Goal: Book appointment/travel/reservation

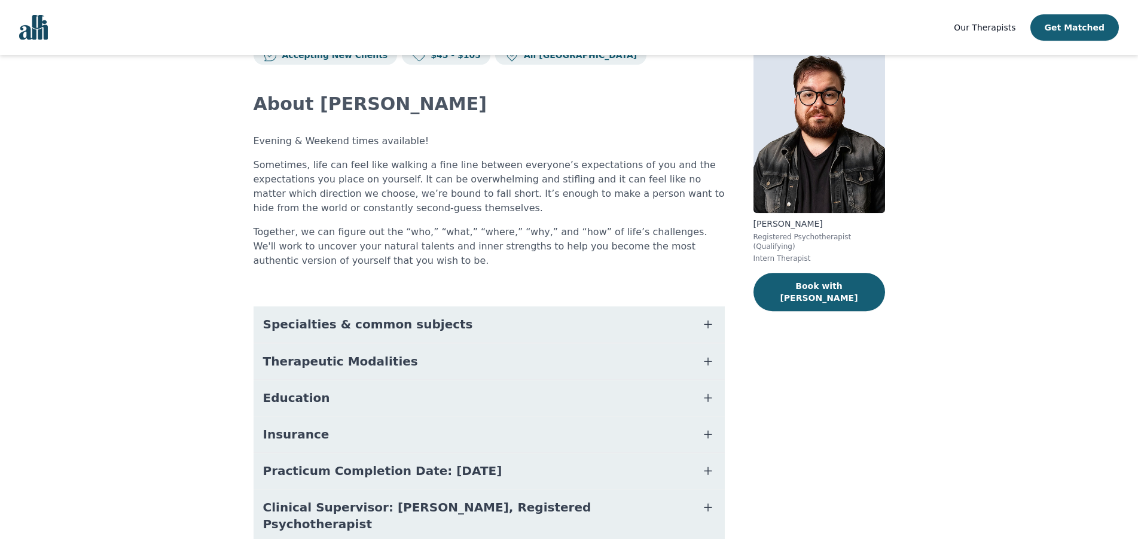
scroll to position [87, 0]
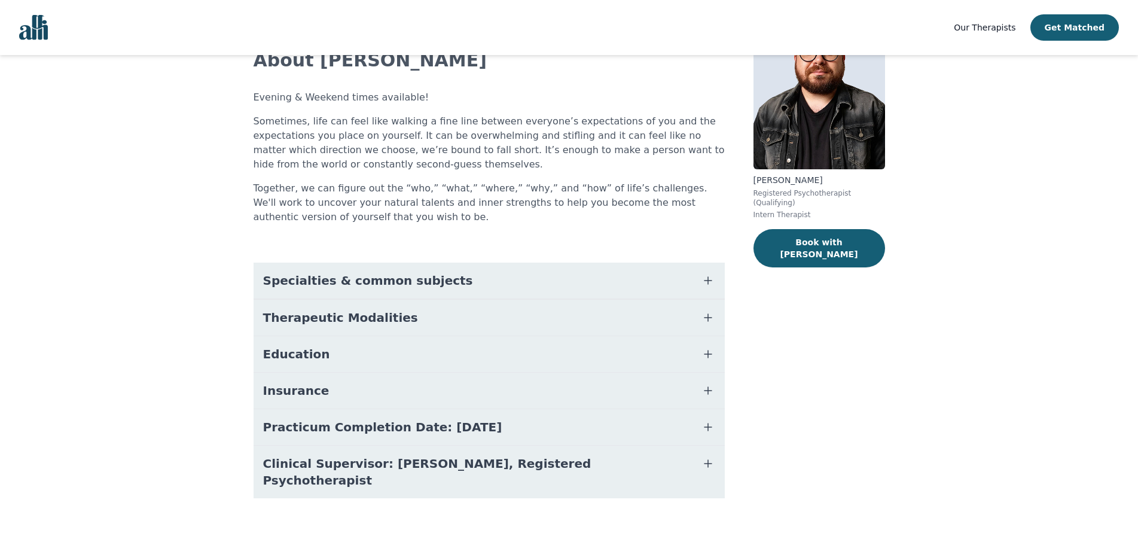
click at [426, 271] on button "Specialties & common subjects" at bounding box center [489, 281] width 471 height 36
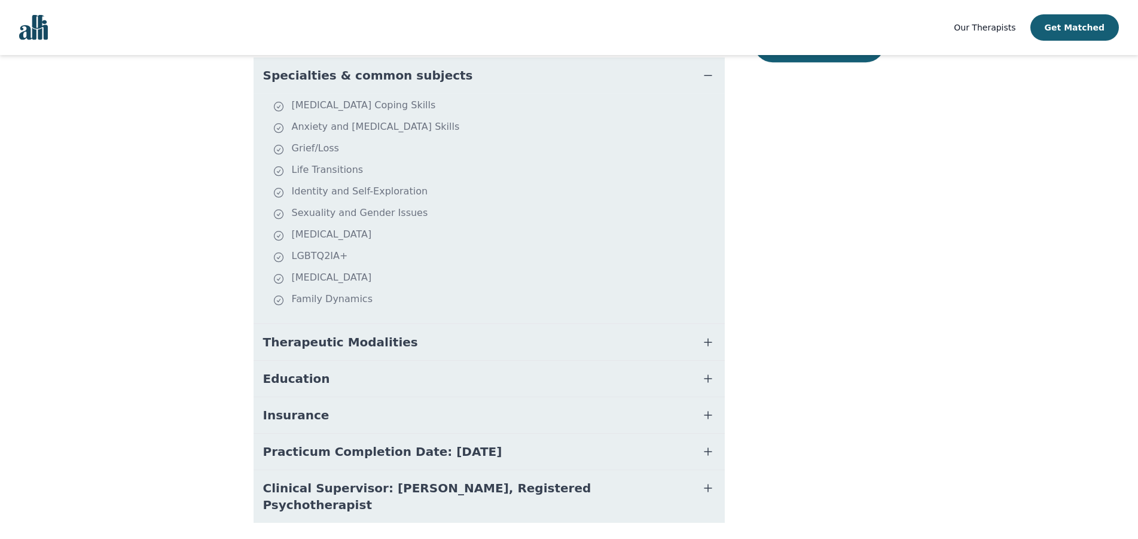
scroll to position [316, 0]
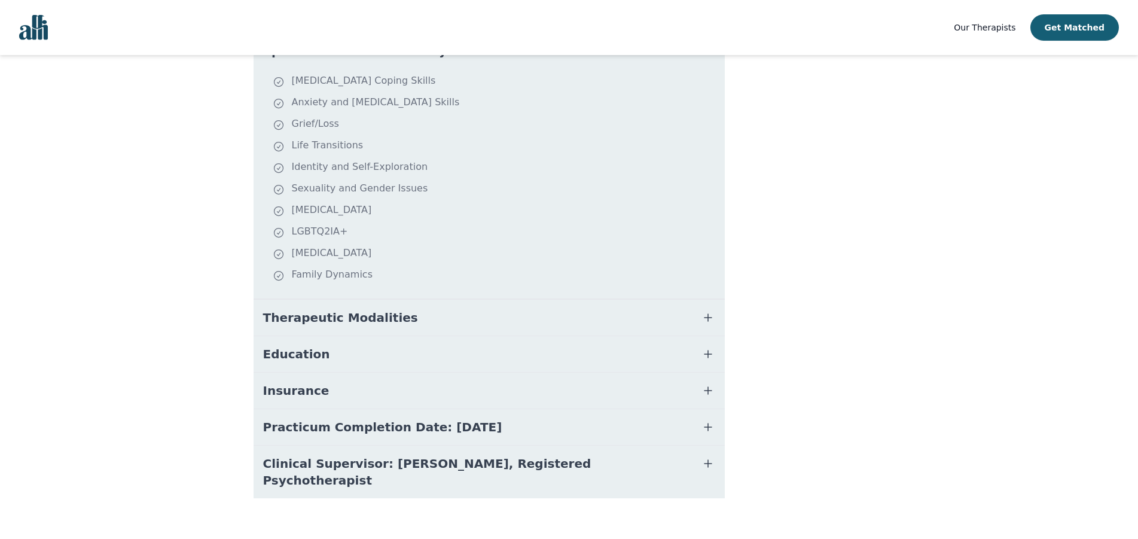
click at [377, 318] on span "Therapeutic Modalities" at bounding box center [340, 317] width 155 height 17
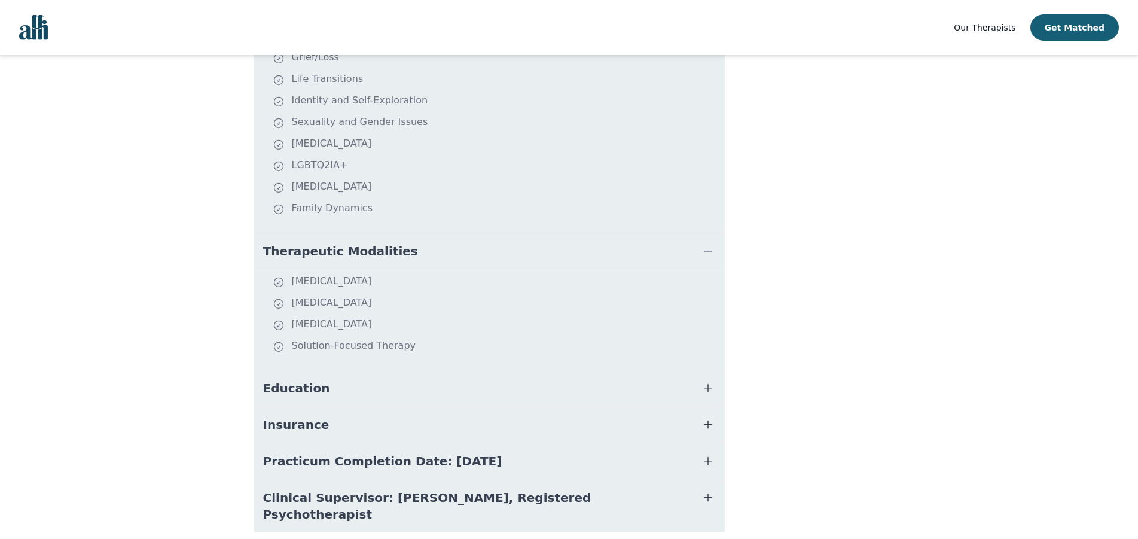
scroll to position [417, 0]
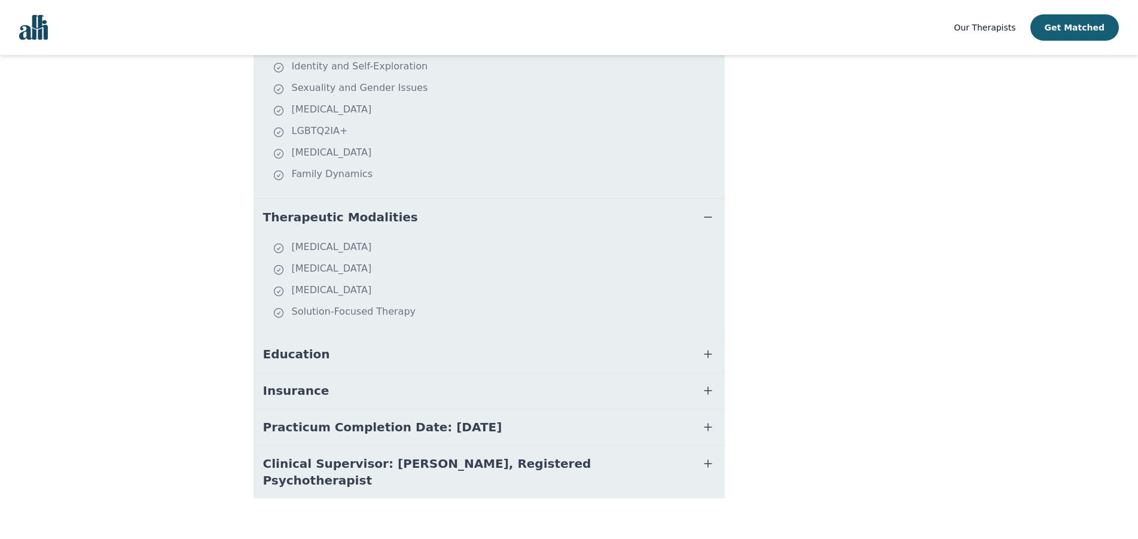
click at [309, 358] on span "Education" at bounding box center [296, 354] width 67 height 17
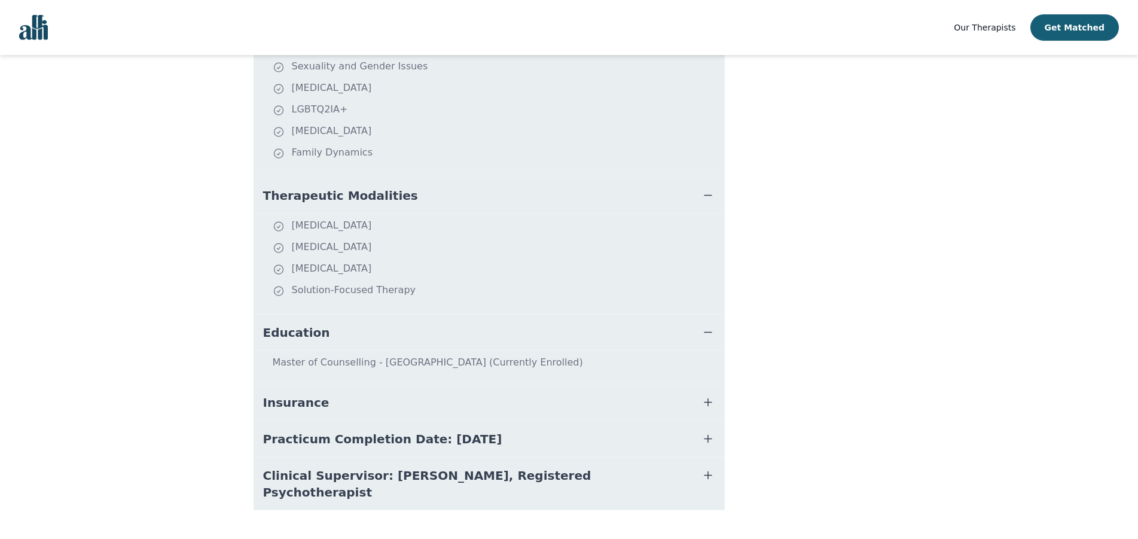
scroll to position [450, 0]
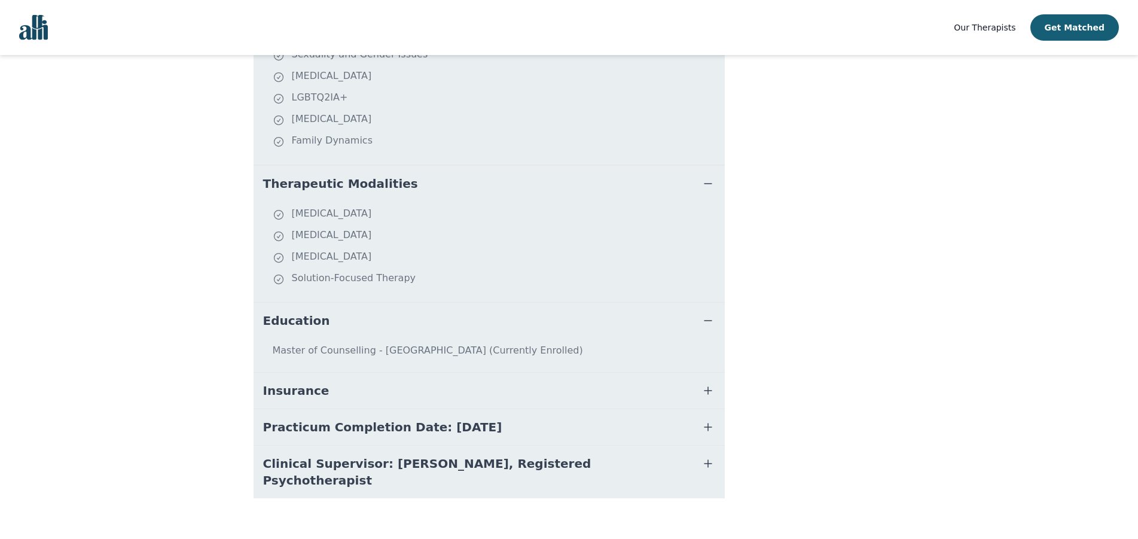
click at [286, 389] on span "Insurance" at bounding box center [296, 390] width 66 height 17
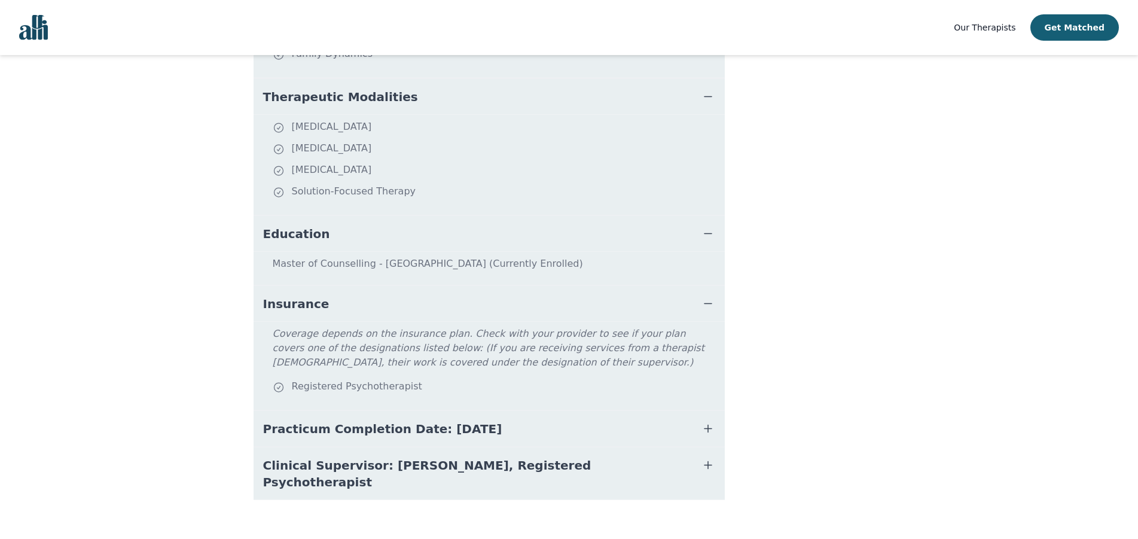
scroll to position [539, 0]
click at [463, 435] on button "Practicum Completion Date: [DATE]" at bounding box center [489, 427] width 471 height 36
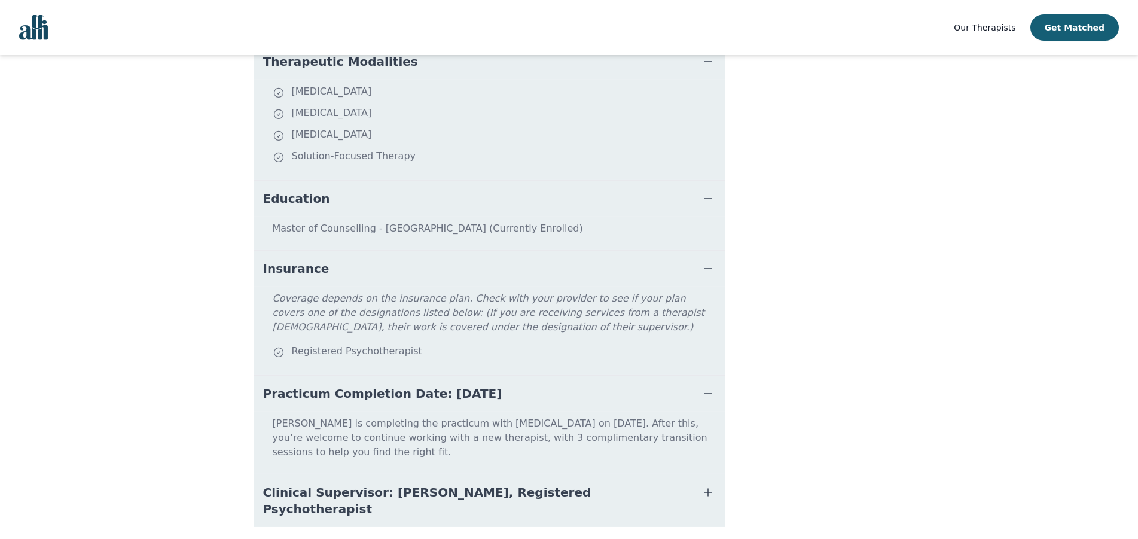
scroll to position [587, 0]
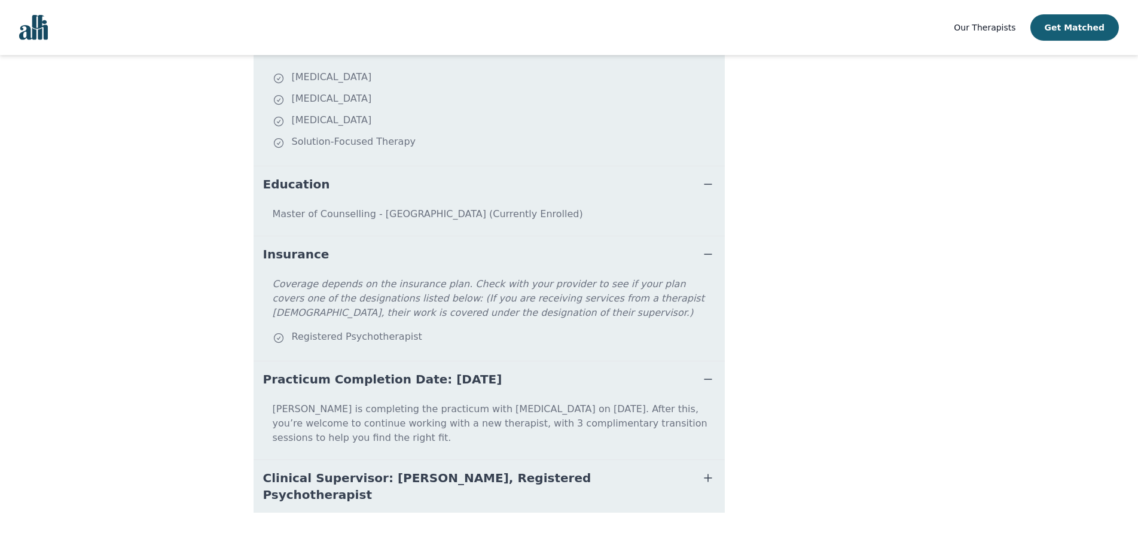
click at [476, 469] on span "Clinical Supervisor: [PERSON_NAME], Registered Psychotherapist" at bounding box center [474, 485] width 423 height 33
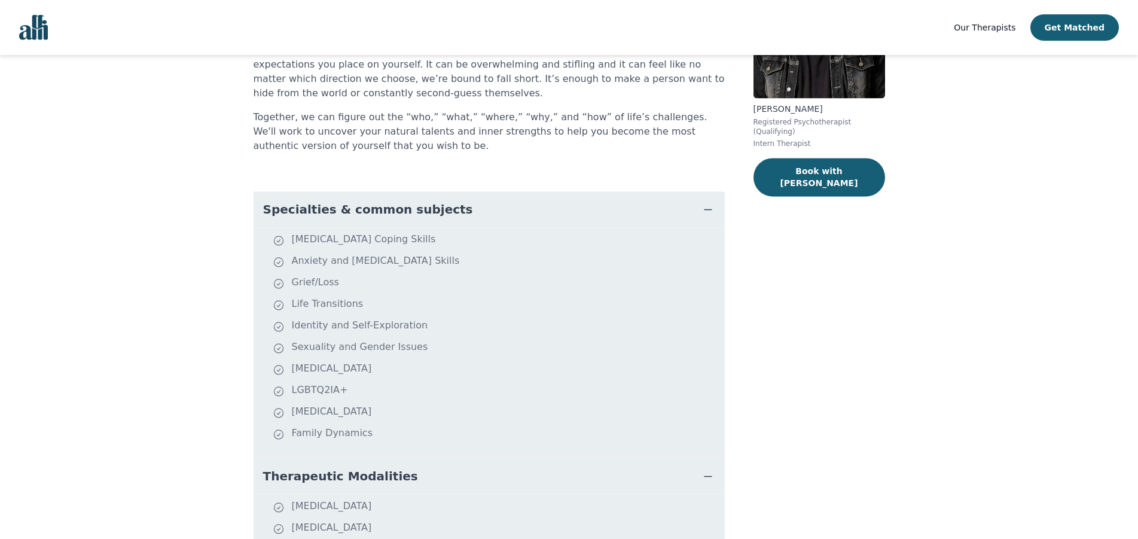
scroll to position [163, 0]
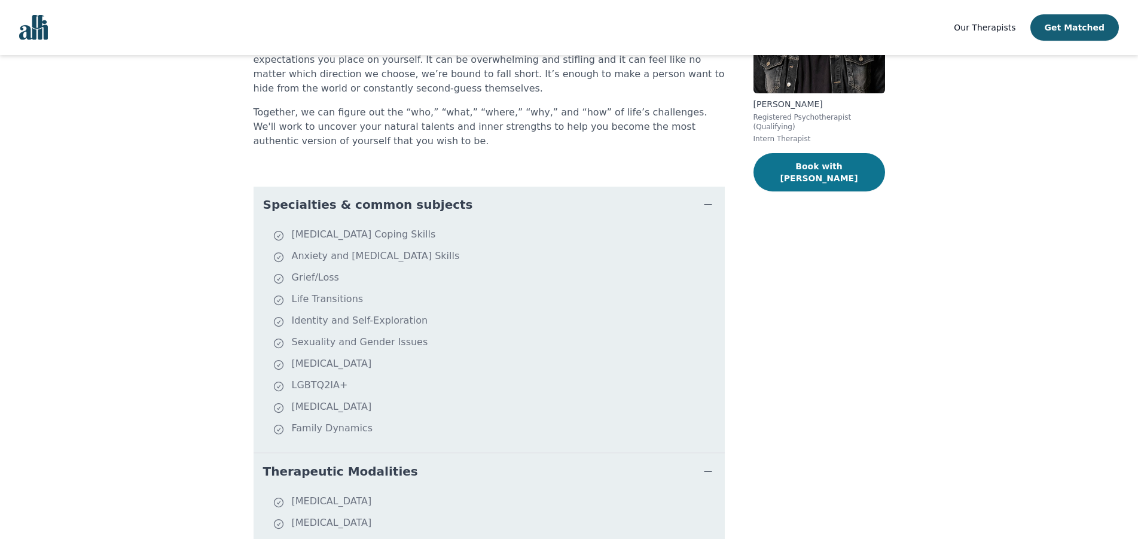
click at [850, 153] on button "Book with [PERSON_NAME]" at bounding box center [820, 172] width 132 height 38
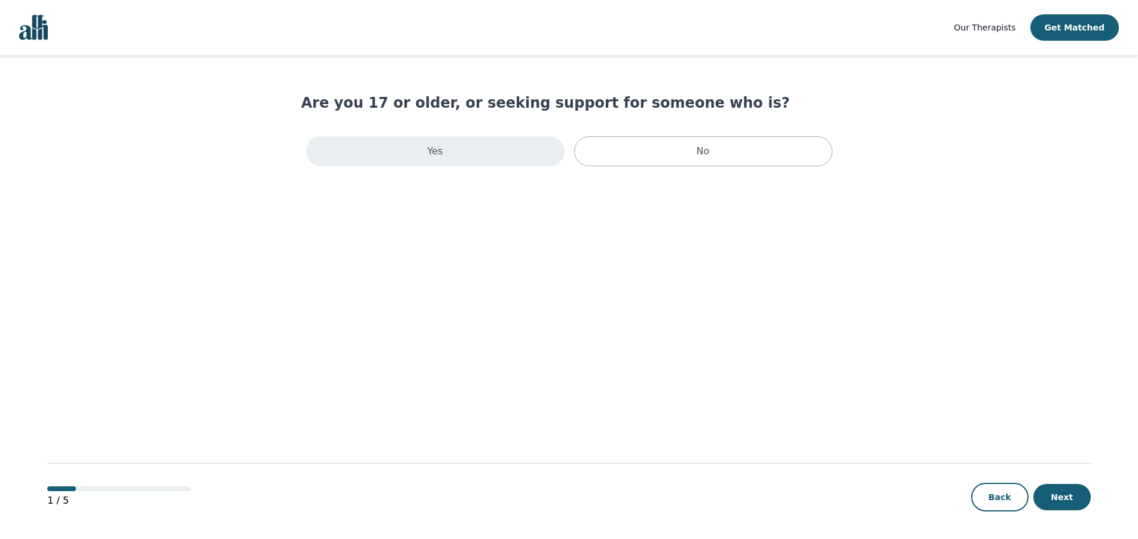
click at [435, 151] on p "Yes" at bounding box center [436, 151] width 16 height 14
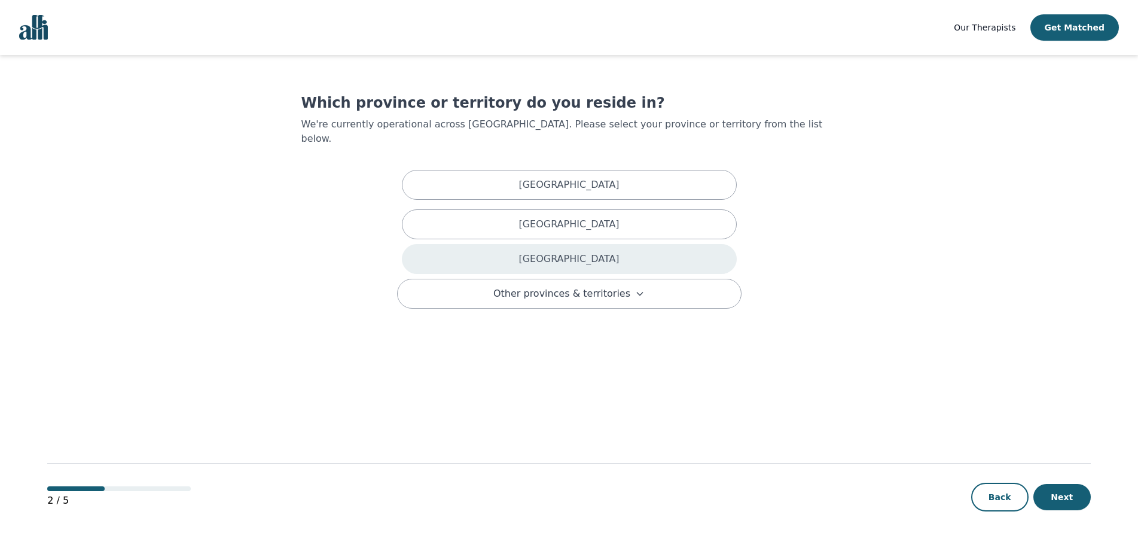
click at [565, 252] on p "[GEOGRAPHIC_DATA]" at bounding box center [568, 259] width 100 height 14
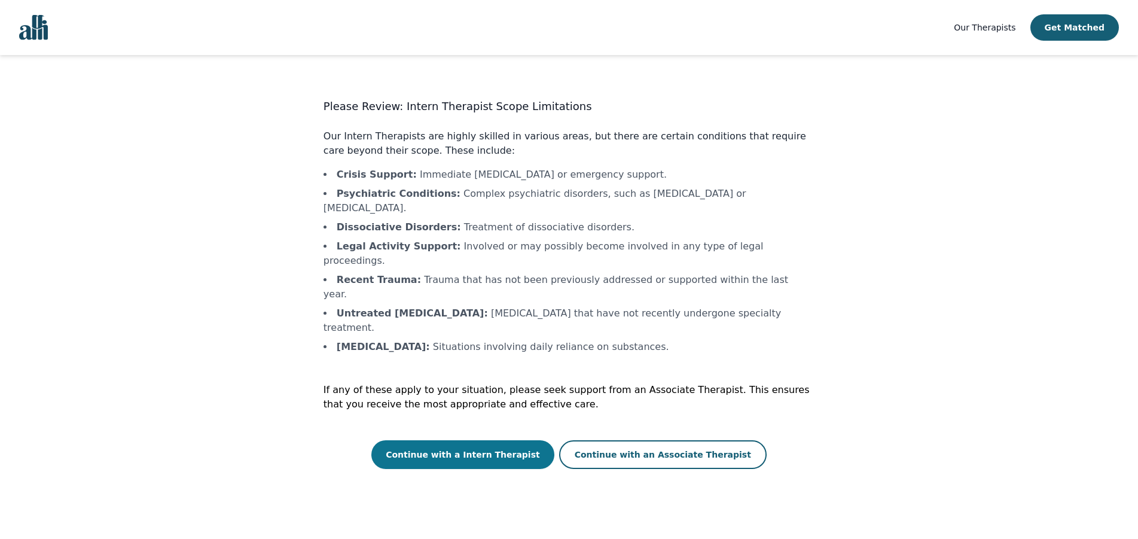
click at [475, 440] on button "Continue with a Intern Therapist" at bounding box center [462, 454] width 183 height 29
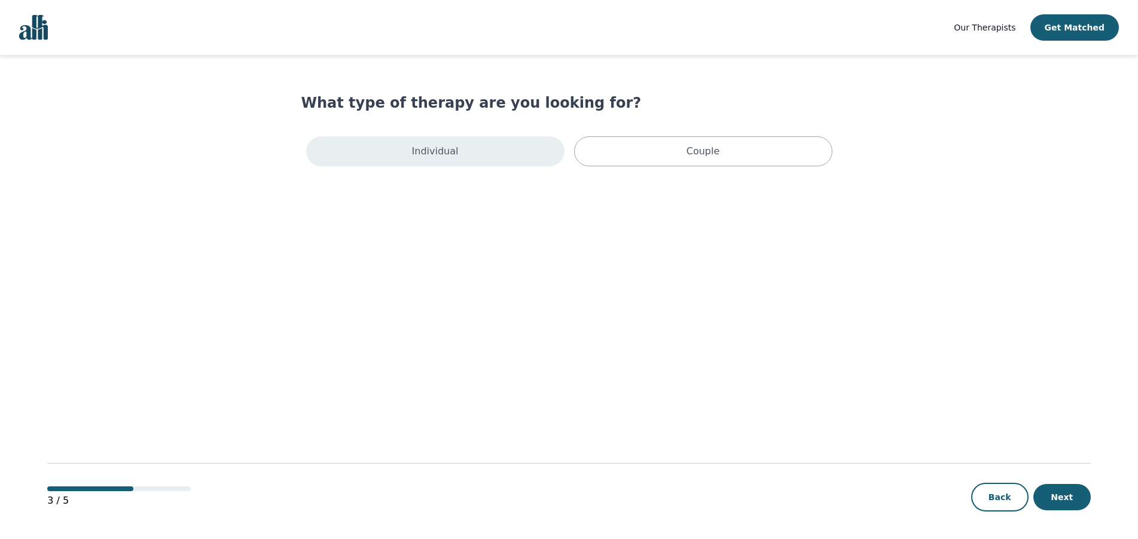
click at [448, 144] on p "Individual" at bounding box center [435, 151] width 47 height 14
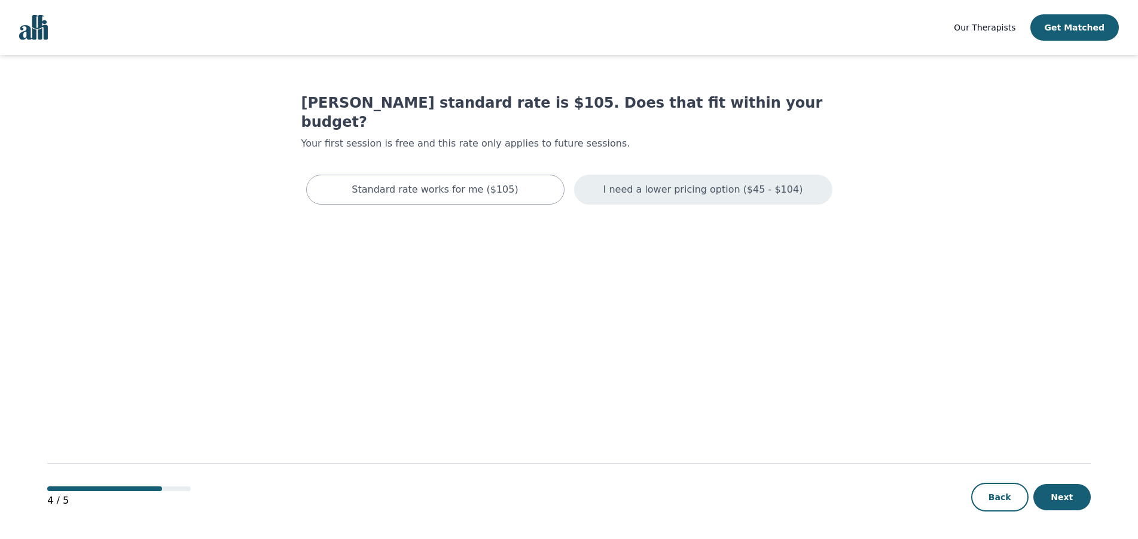
click at [739, 182] on p "I need a lower pricing option ($45 - $104)" at bounding box center [703, 189] width 200 height 14
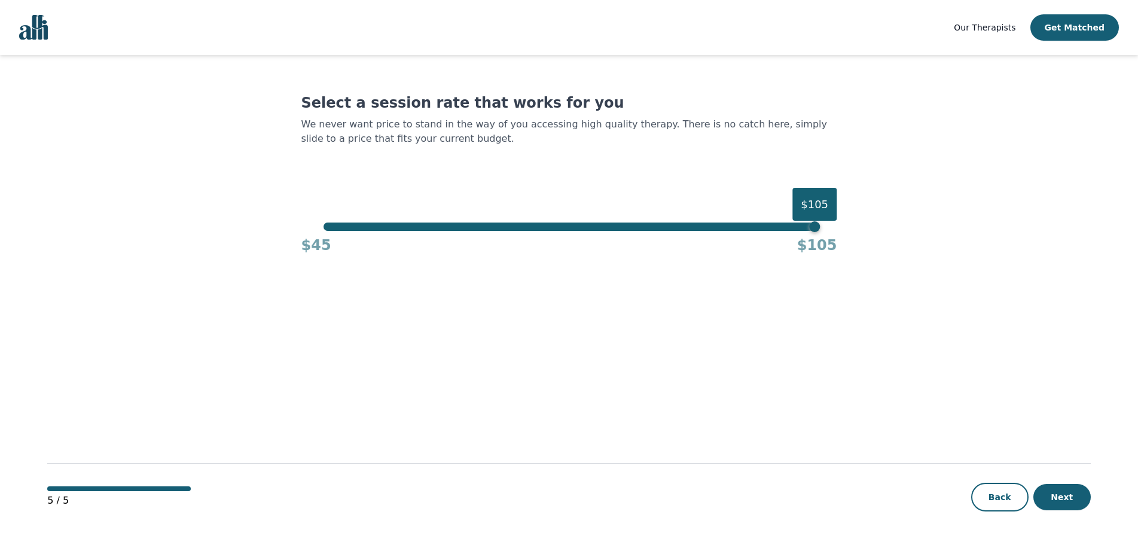
click at [814, 230] on div "$105" at bounding box center [814, 226] width 11 height 11
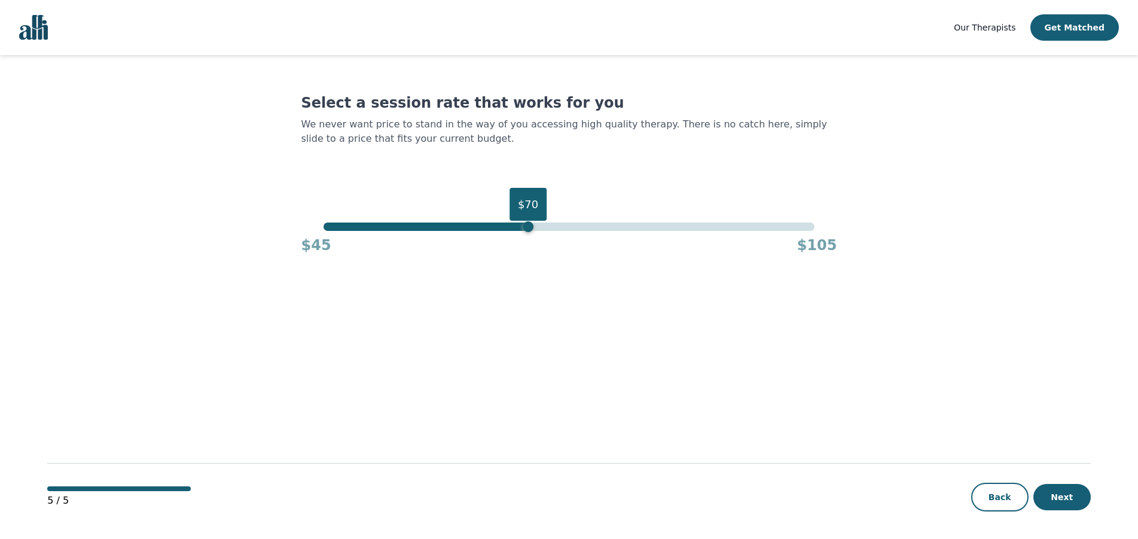
drag, startPoint x: 796, startPoint y: 233, endPoint x: 529, endPoint y: 243, distance: 266.9
click at [529, 243] on div "$70 $45 $105" at bounding box center [569, 238] width 536 height 32
click at [527, 228] on div "$70" at bounding box center [528, 226] width 11 height 11
click at [1047, 498] on button "Next" at bounding box center [1061, 497] width 57 height 26
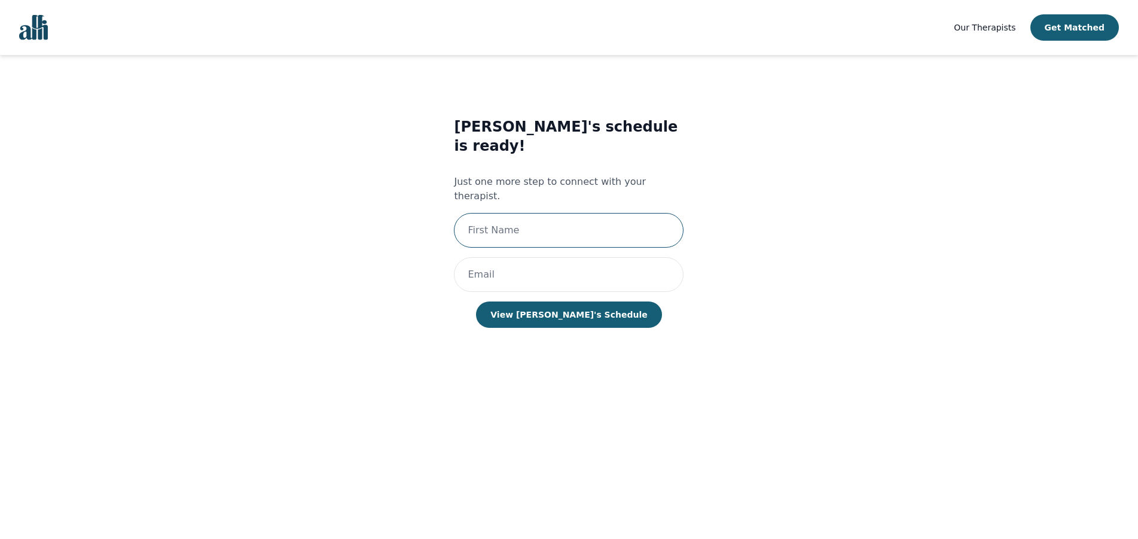
click at [543, 213] on input "text" at bounding box center [569, 230] width 230 height 35
type input "Gerad"
click at [539, 257] on input "email" at bounding box center [569, 274] width 230 height 35
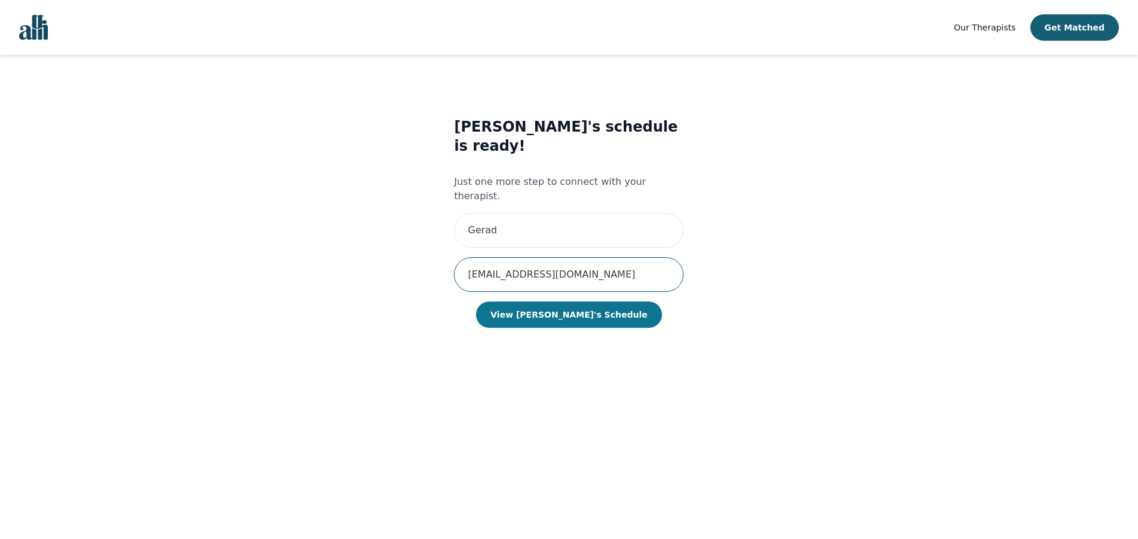
type input "[EMAIL_ADDRESS][DOMAIN_NAME]"
click at [589, 301] on button "View [PERSON_NAME]'s Schedule" at bounding box center [568, 314] width 185 height 26
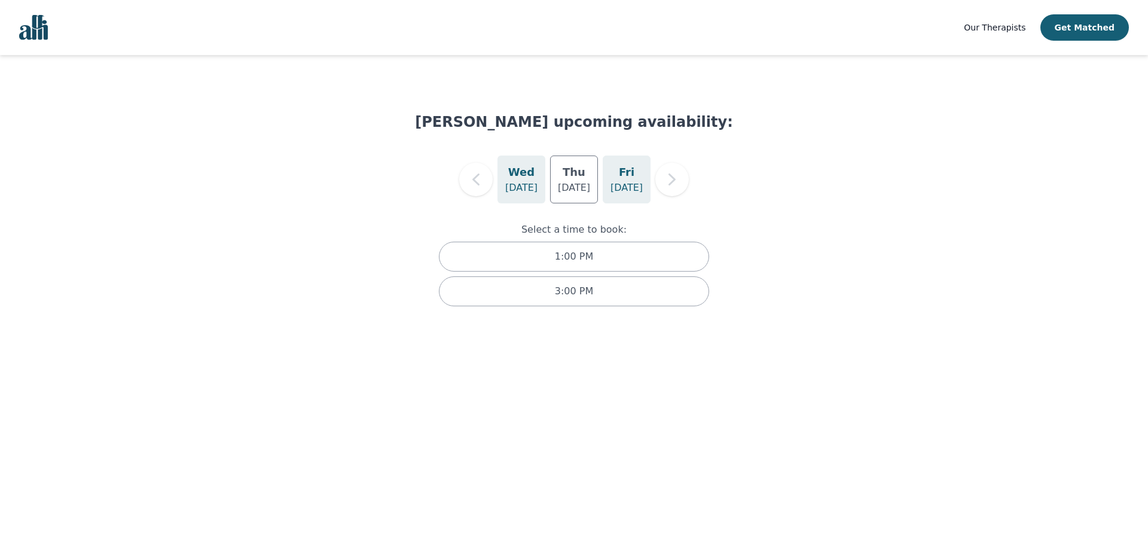
click at [623, 173] on h5 "Fri" at bounding box center [627, 172] width 16 height 17
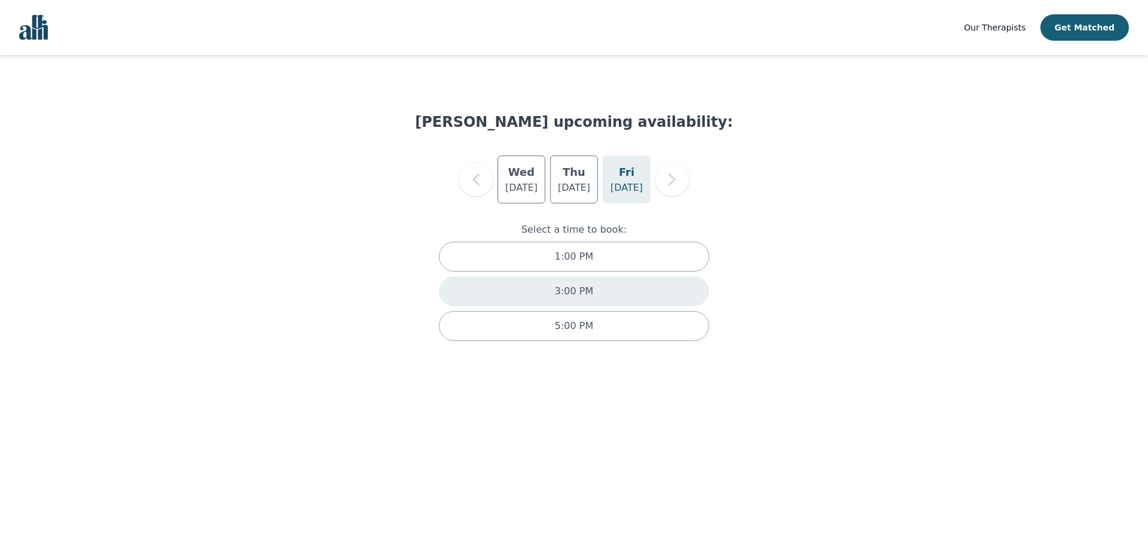
click at [572, 290] on p "3:00 PM" at bounding box center [574, 291] width 38 height 14
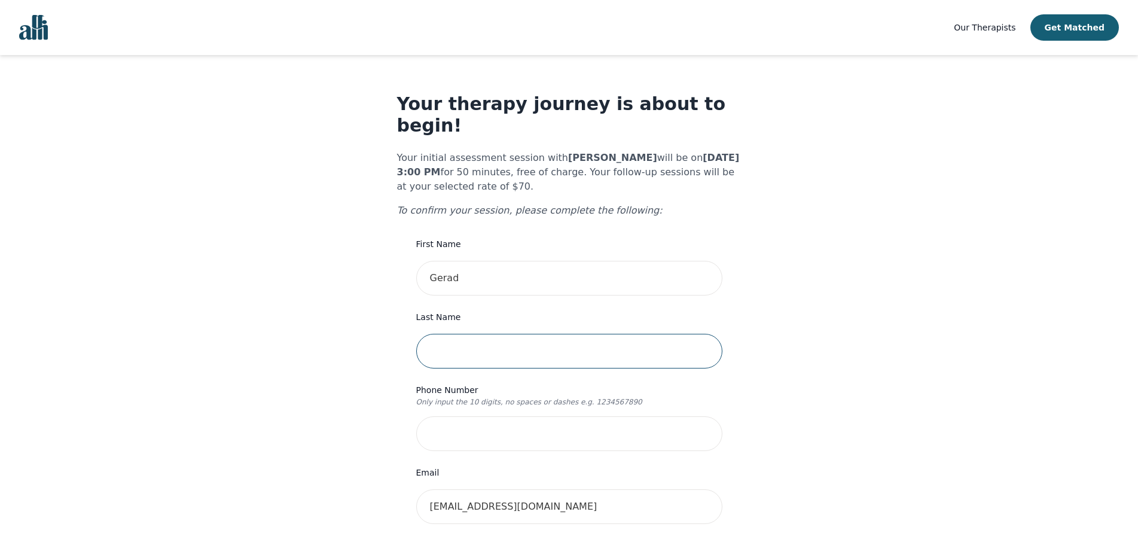
click at [495, 344] on input "text" at bounding box center [569, 351] width 306 height 35
type input "Couse"
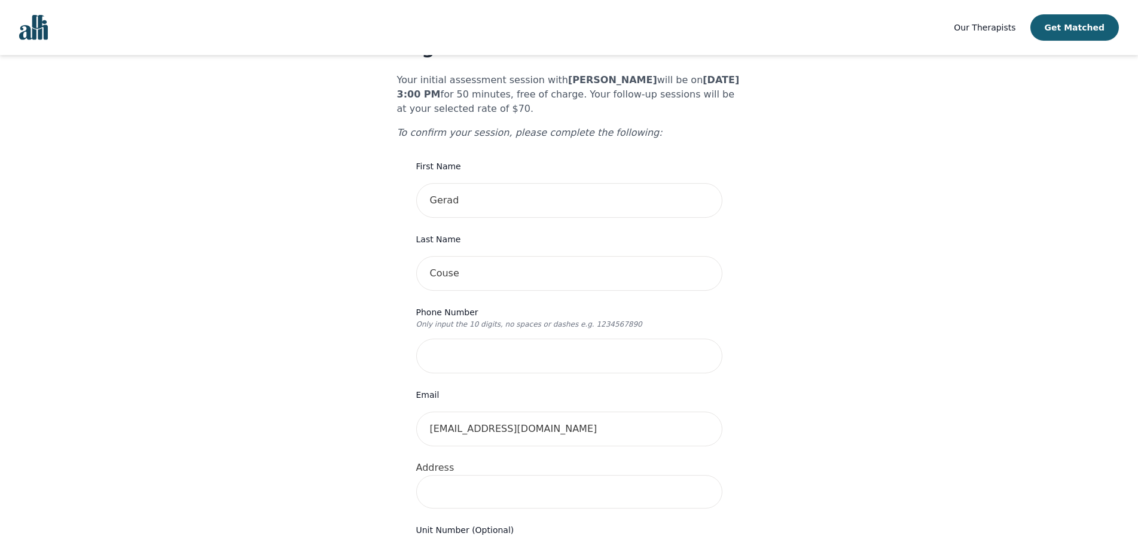
scroll to position [163, 0]
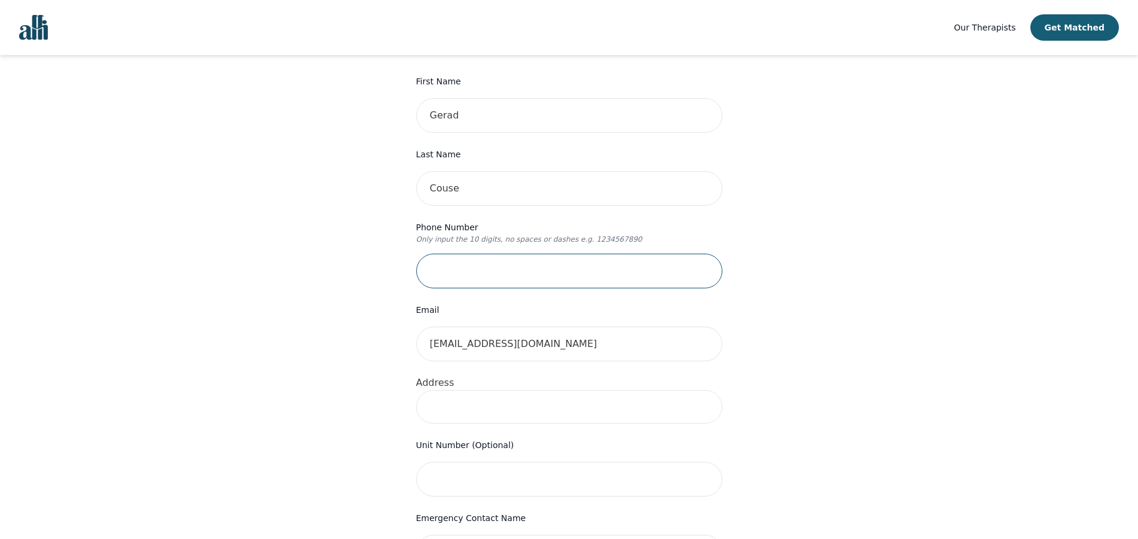
click at [507, 256] on input "tel" at bounding box center [569, 271] width 306 height 35
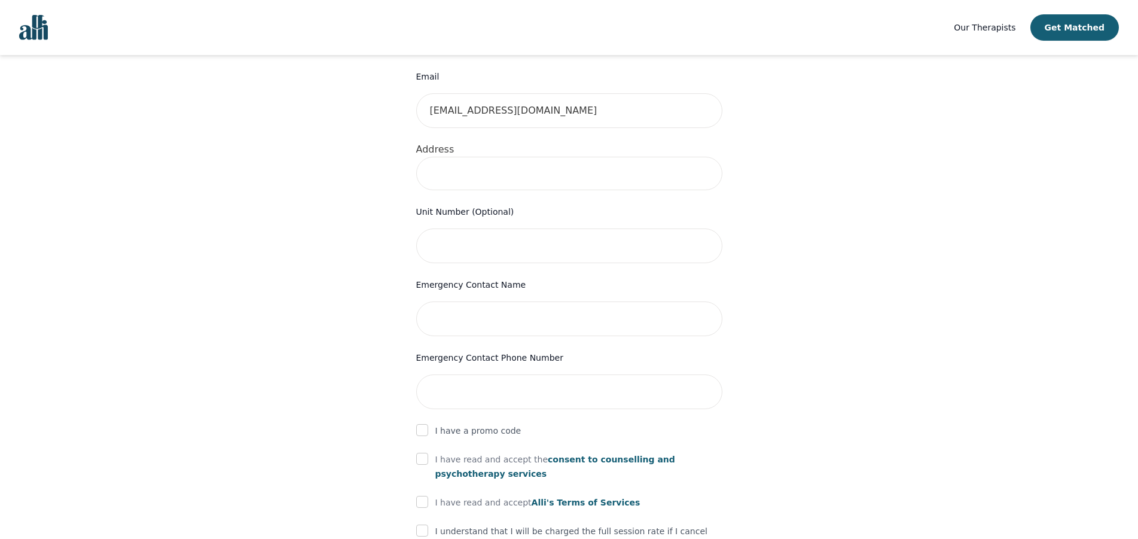
scroll to position [325, 0]
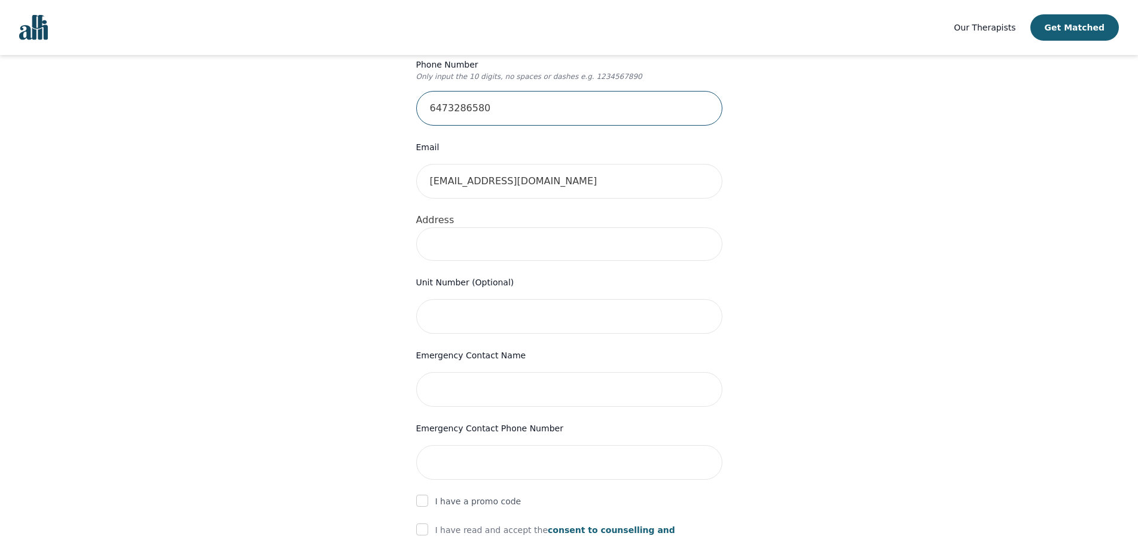
type input "6473286580"
click at [480, 227] on input at bounding box center [569, 243] width 306 height 33
type input "6828"
type input "[GEOGRAPHIC_DATA]."
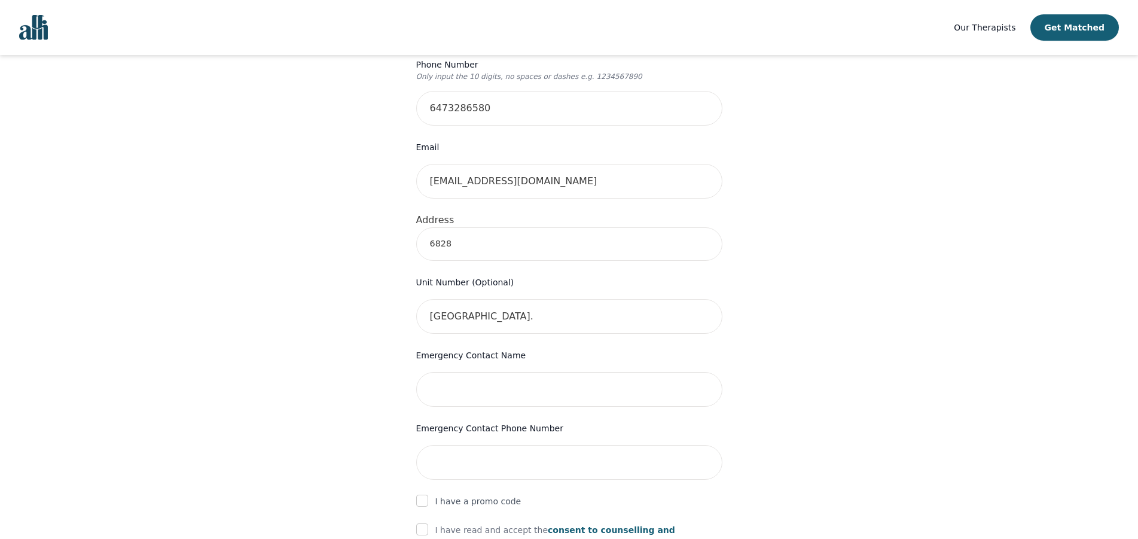
scroll to position [488, 0]
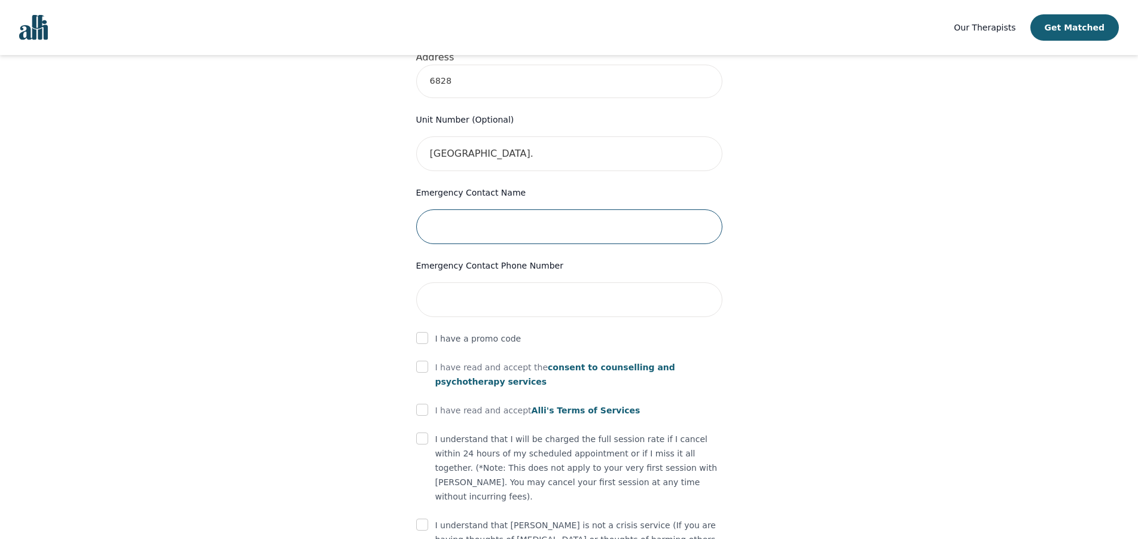
click at [433, 209] on input "text" at bounding box center [569, 226] width 306 height 35
type input "[PERSON_NAME]"
click at [517, 282] on input "tel" at bounding box center [569, 299] width 306 height 35
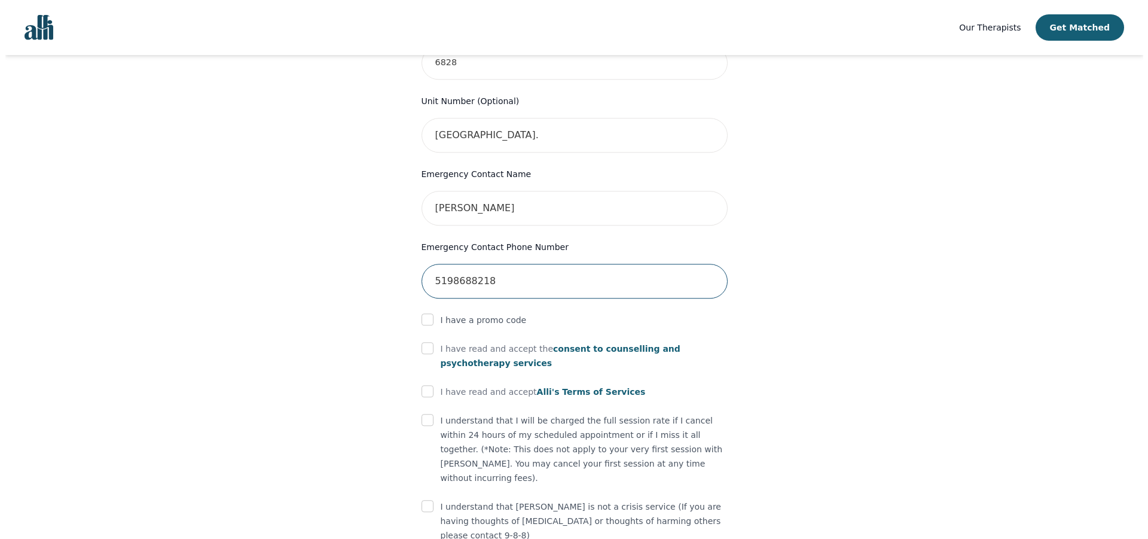
scroll to position [539, 0]
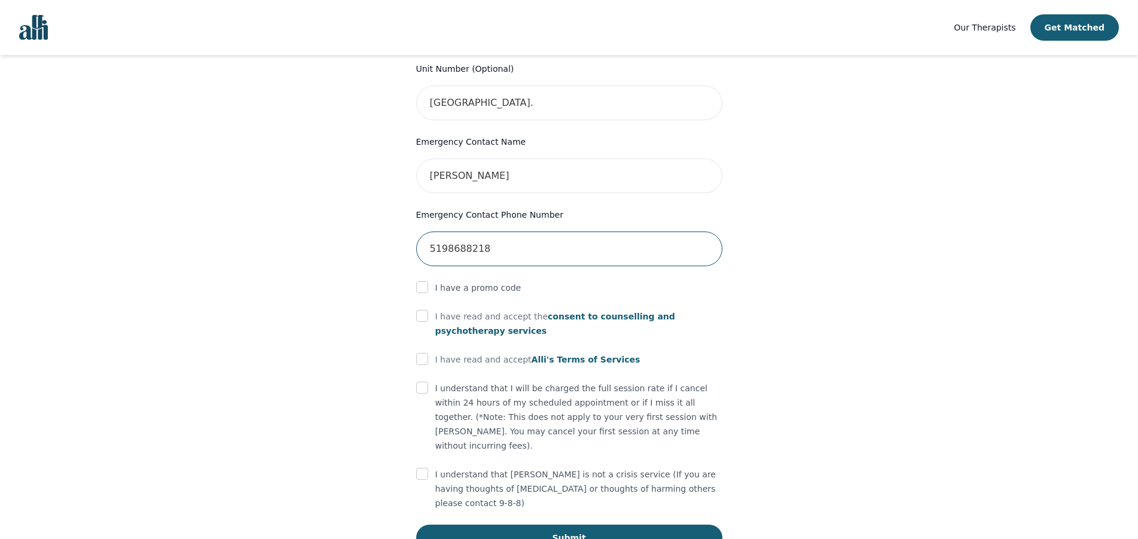
type input "5198688218"
click at [536, 312] on span "consent to counselling and psychotherapy services" at bounding box center [555, 324] width 240 height 24
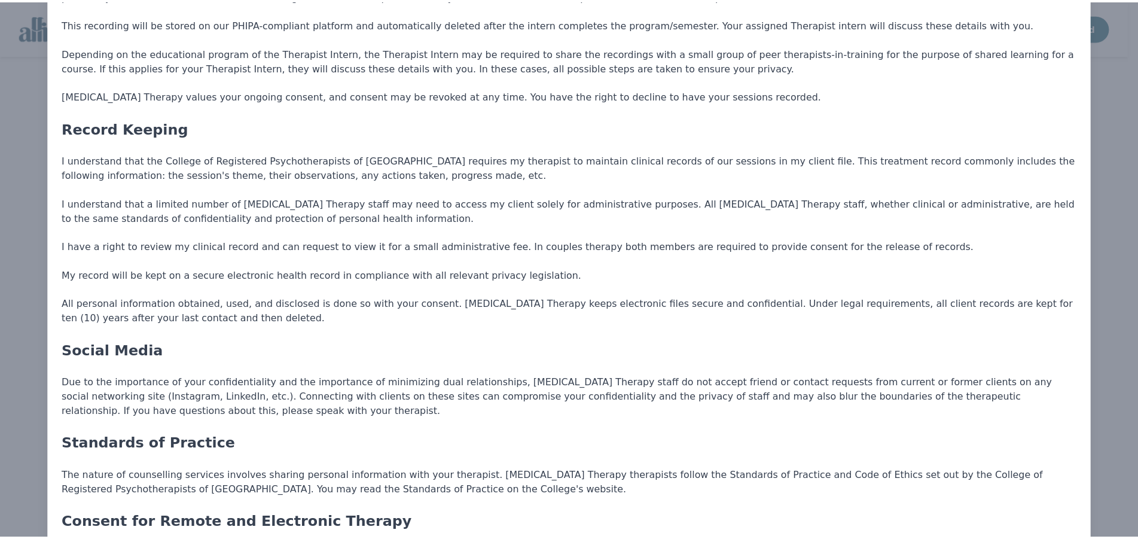
scroll to position [0, 0]
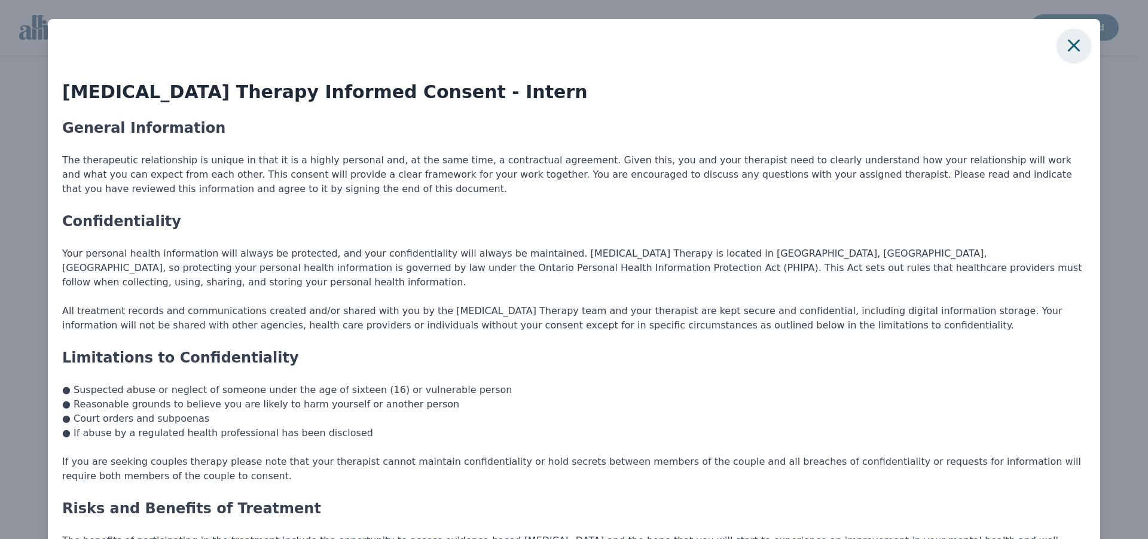
click at [1064, 47] on icon "button" at bounding box center [1074, 45] width 24 height 24
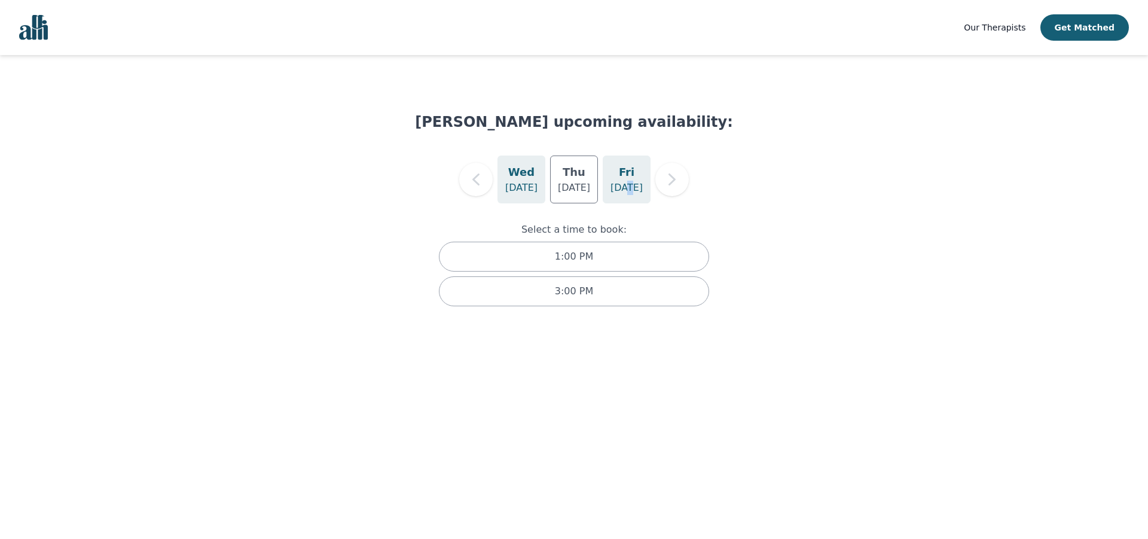
click at [630, 181] on p "[DATE]" at bounding box center [627, 188] width 32 height 14
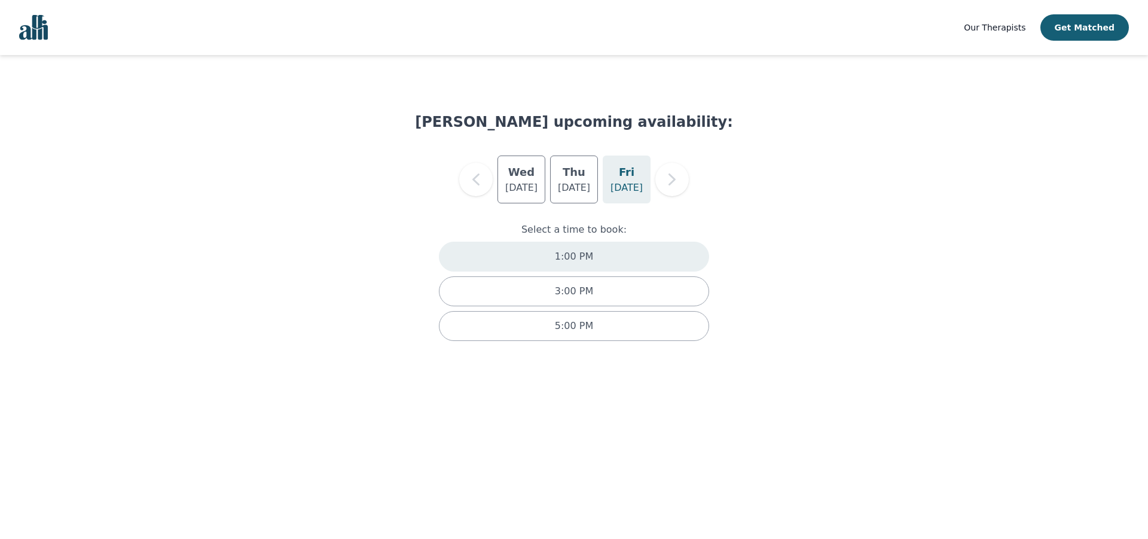
click at [576, 261] on p "1:00 PM" at bounding box center [574, 256] width 38 height 14
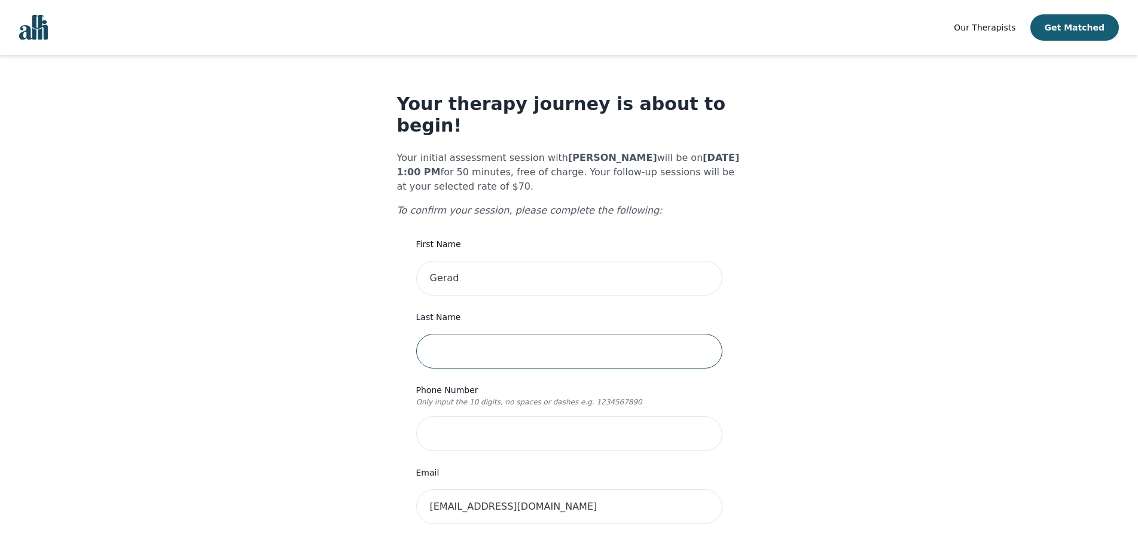
click at [462, 334] on input "text" at bounding box center [569, 351] width 306 height 35
type input "Couse"
type input "6473286580"
type input "6828"
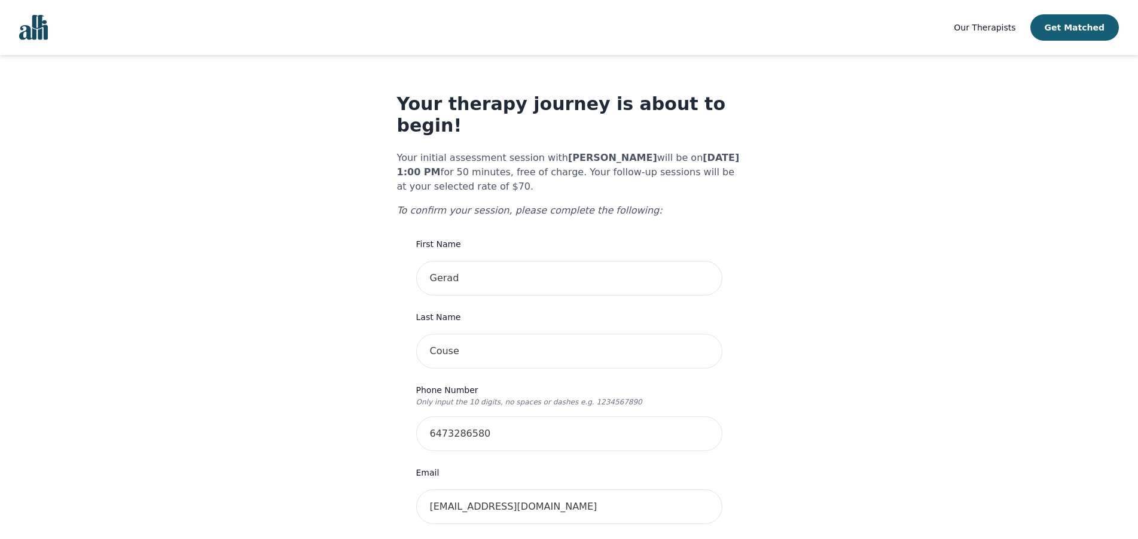
type input "[GEOGRAPHIC_DATA]."
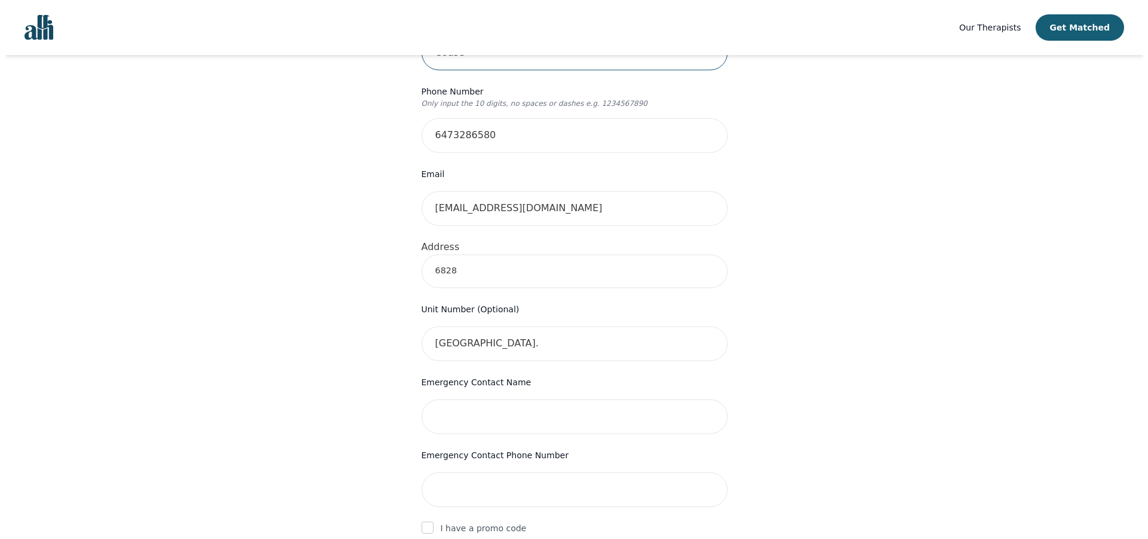
scroll to position [488, 0]
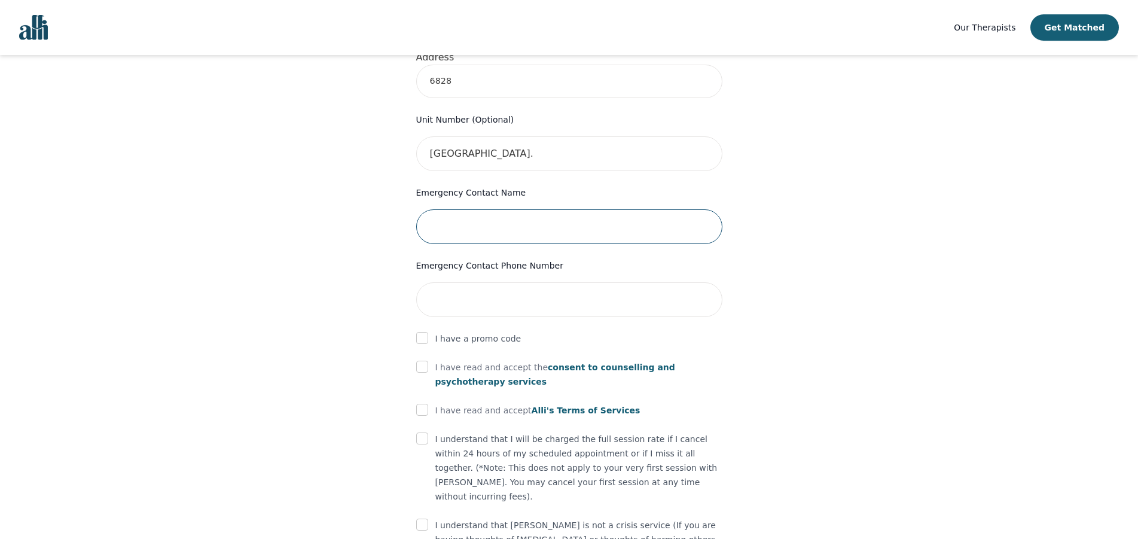
click at [462, 209] on input "text" at bounding box center [569, 226] width 306 height 35
type input "[PERSON_NAME]"
click at [478, 287] on input "tel" at bounding box center [569, 299] width 306 height 35
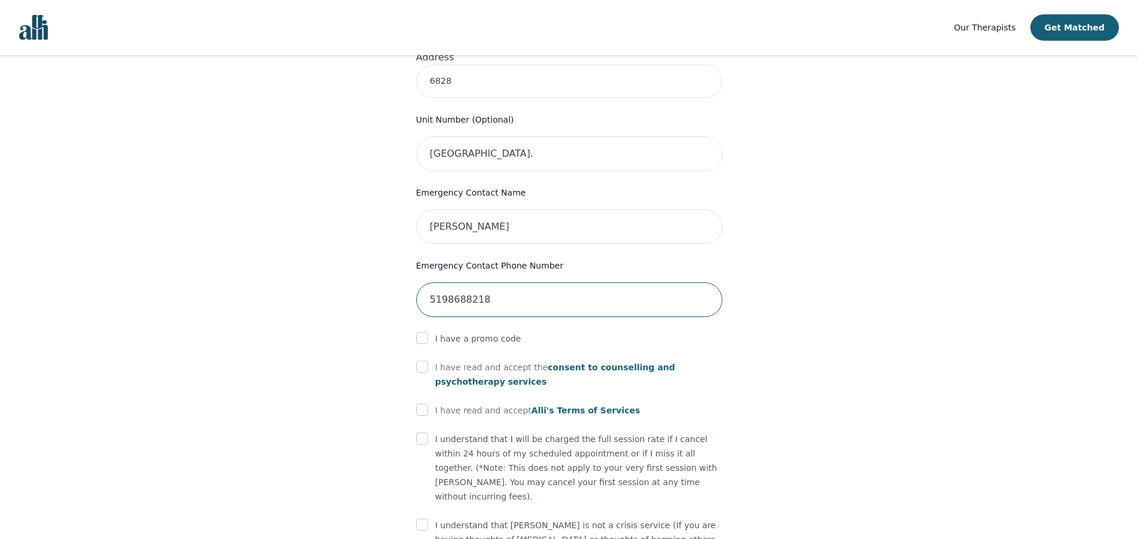
type input "5198688218"
click at [420, 361] on input "checkbox" at bounding box center [422, 367] width 12 height 12
checkbox input "true"
click at [572, 405] on span "Alli's Terms of Services" at bounding box center [586, 410] width 109 height 10
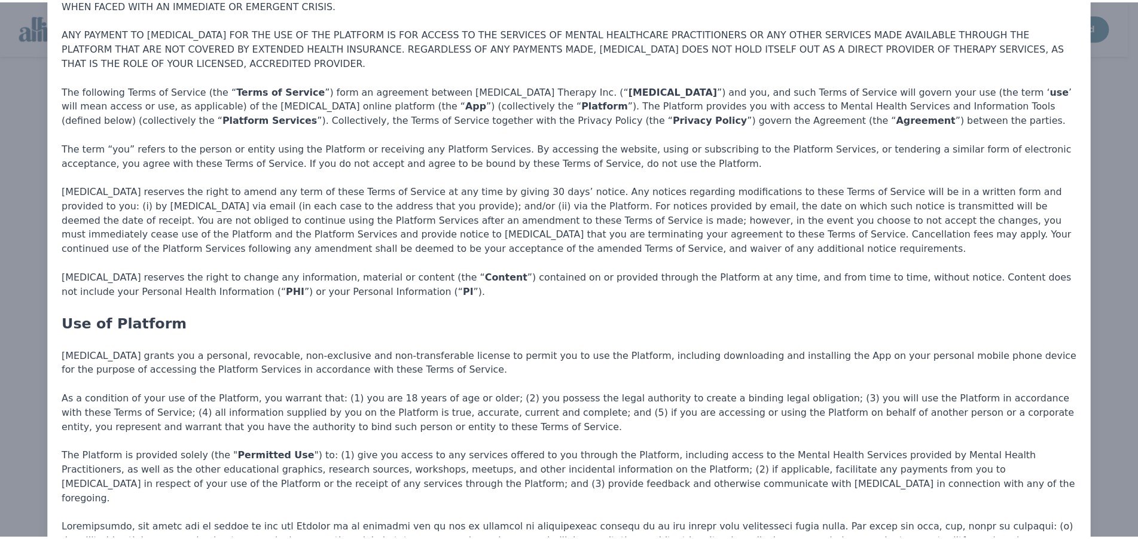
scroll to position [0, 0]
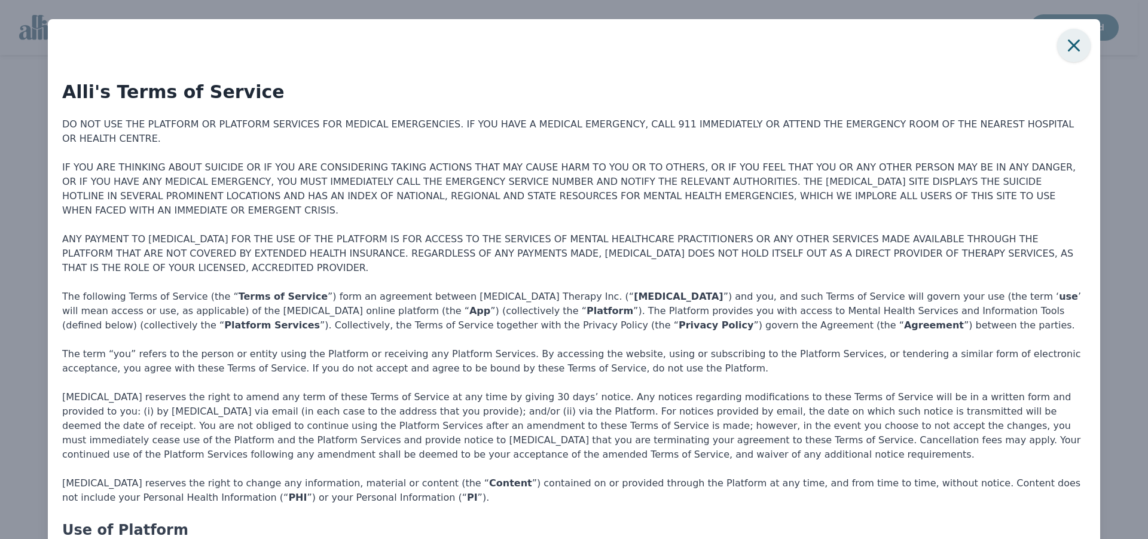
click at [1068, 48] on icon "button" at bounding box center [1074, 45] width 12 height 12
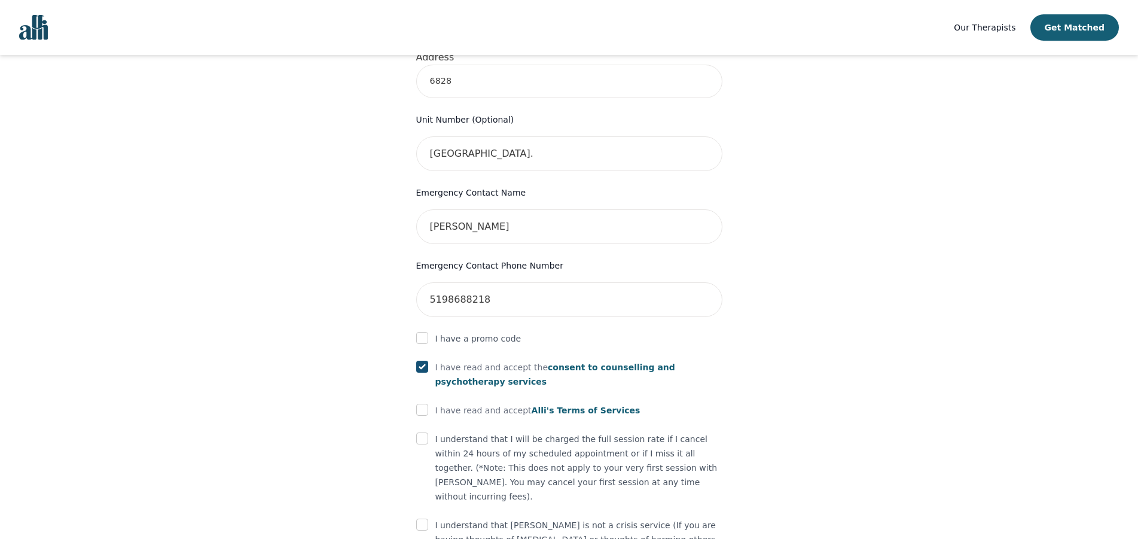
click at [430, 403] on div "I have read and accept [PERSON_NAME]'s Terms of Services" at bounding box center [569, 410] width 306 height 14
click at [425, 404] on input "checkbox" at bounding box center [422, 410] width 12 height 12
checkbox input "true"
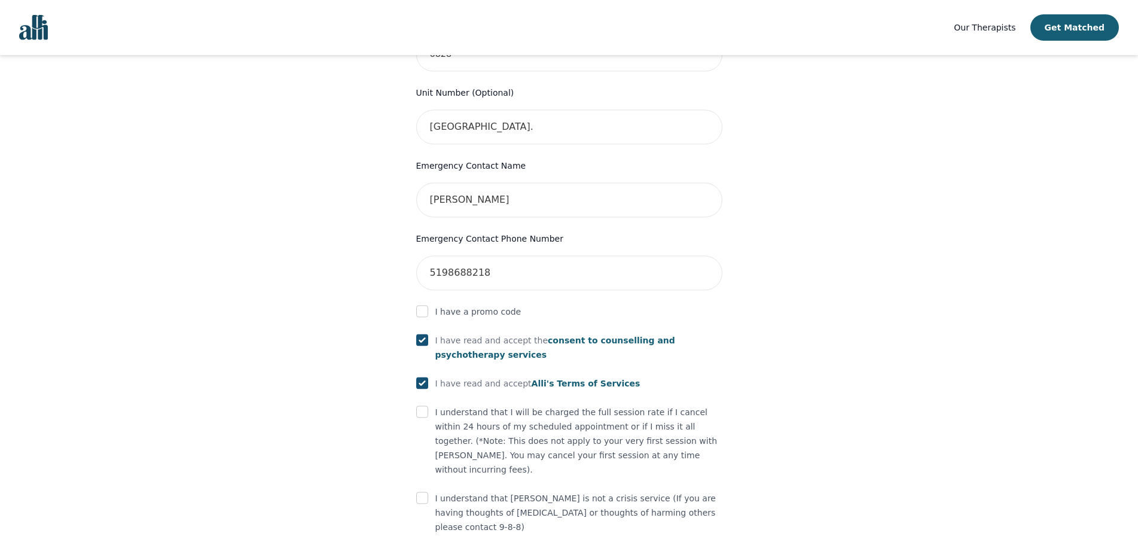
scroll to position [539, 0]
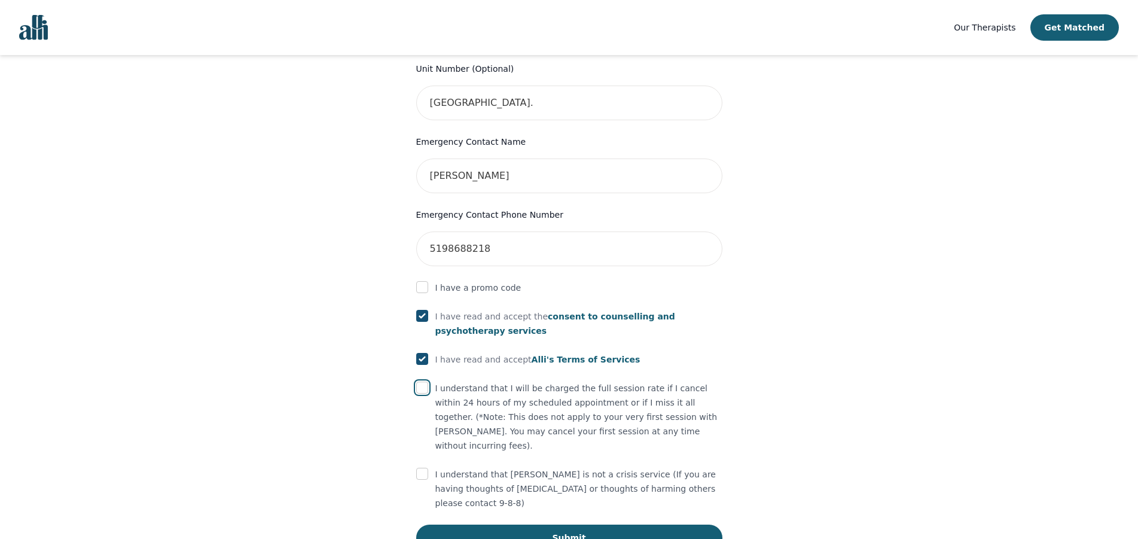
click at [421, 382] on input "checkbox" at bounding box center [422, 388] width 12 height 12
checkbox input "true"
click at [419, 468] on input "checkbox" at bounding box center [422, 474] width 12 height 12
checkbox input "true"
click at [562, 524] on button "Submit" at bounding box center [569, 537] width 306 height 26
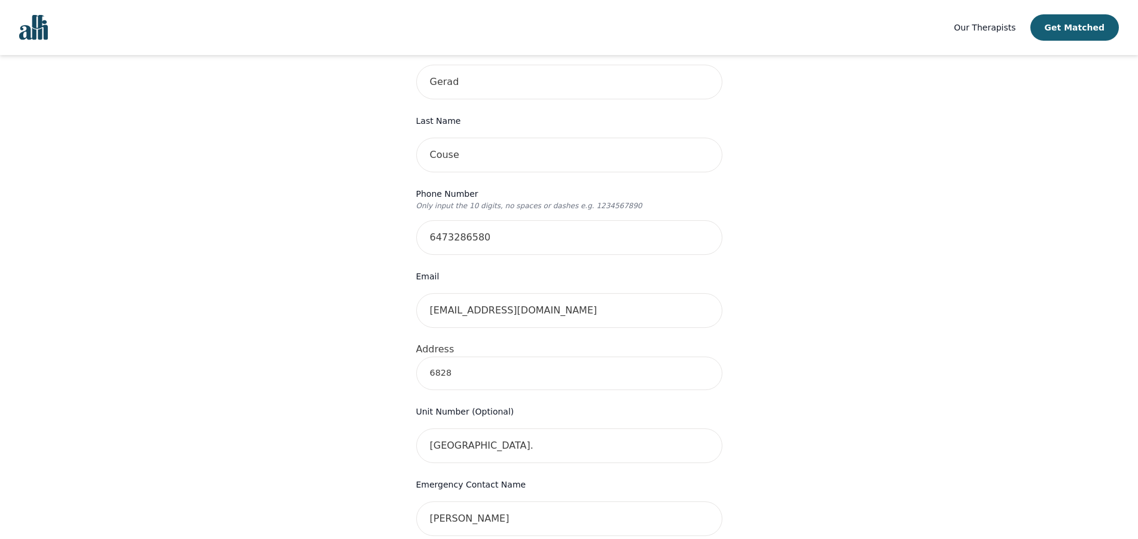
scroll to position [163, 0]
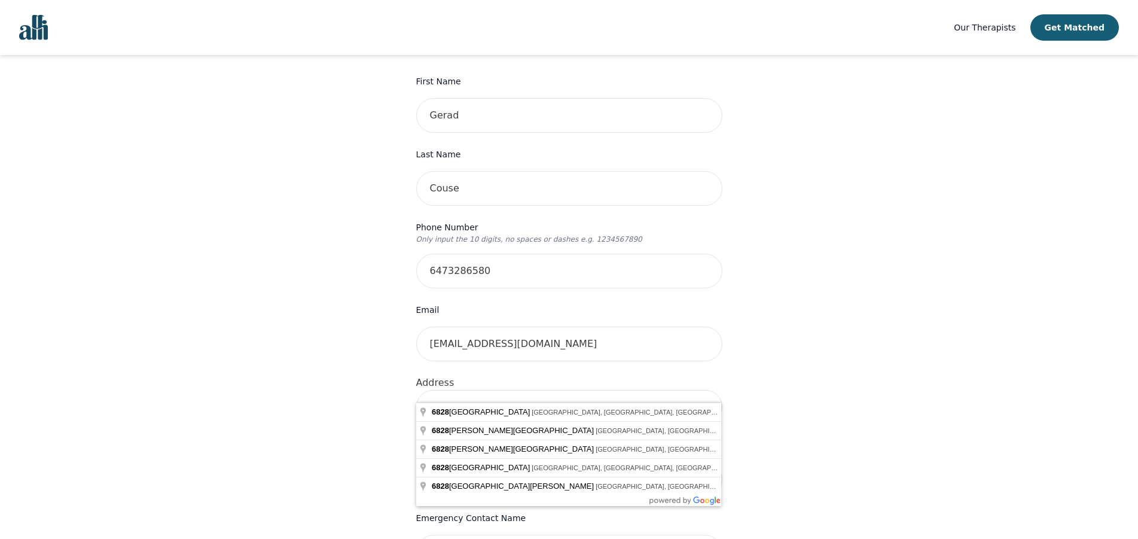
click at [484, 390] on input "6828" at bounding box center [569, 406] width 306 height 33
click at [483, 390] on input "6828" at bounding box center [569, 406] width 306 height 33
click at [484, 390] on input "6828" at bounding box center [569, 406] width 306 height 33
type input "[STREET_ADDRESS]"
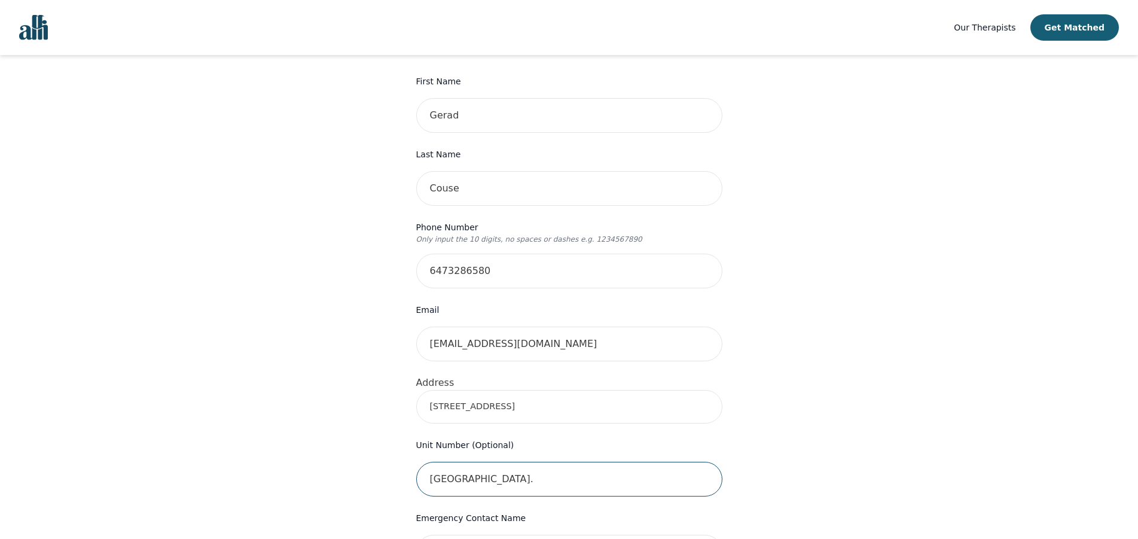
drag, startPoint x: 509, startPoint y: 462, endPoint x: 347, endPoint y: 469, distance: 162.2
click at [416, 469] on input "[GEOGRAPHIC_DATA]." at bounding box center [569, 479] width 306 height 35
click at [665, 390] on input "[STREET_ADDRESS]" at bounding box center [569, 406] width 306 height 33
click at [893, 378] on div "Your therapy journey is about to begin! Your initial assessment session with [P…" at bounding box center [568, 451] width 1109 height 1118
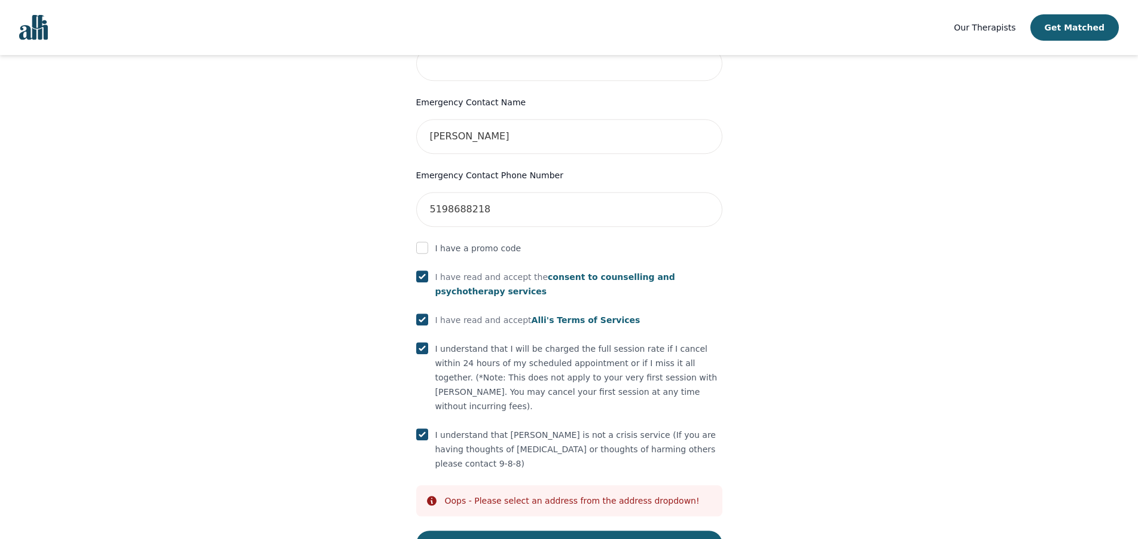
scroll to position [584, 0]
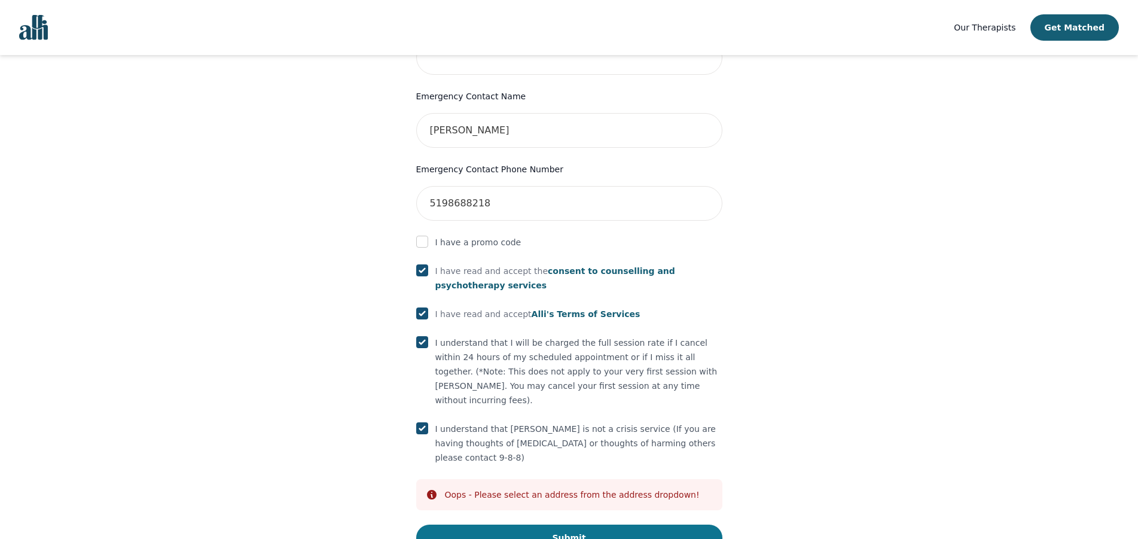
click at [608, 524] on button "Submit" at bounding box center [569, 537] width 306 height 26
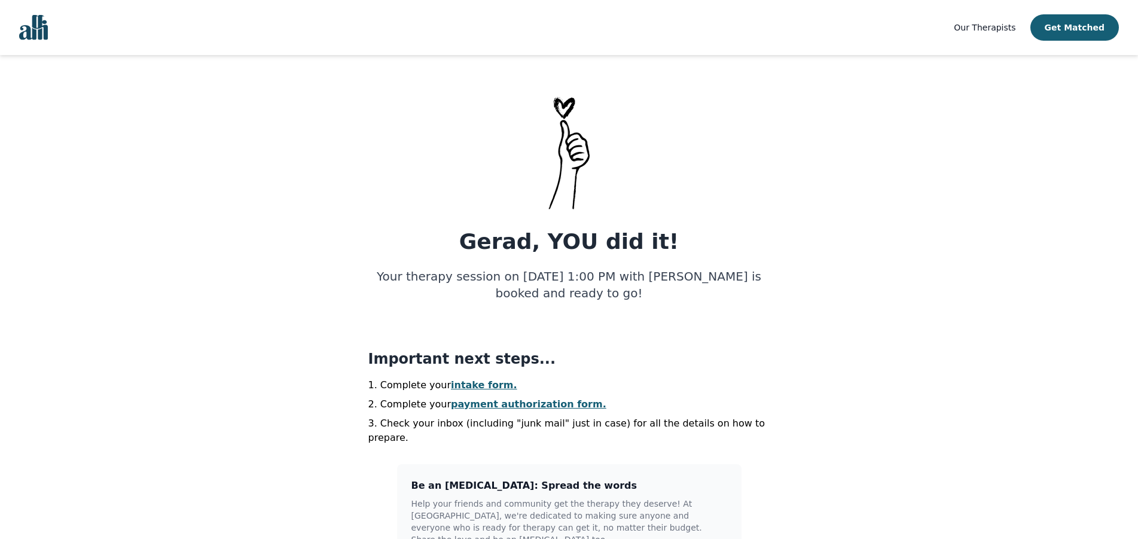
scroll to position [163, 0]
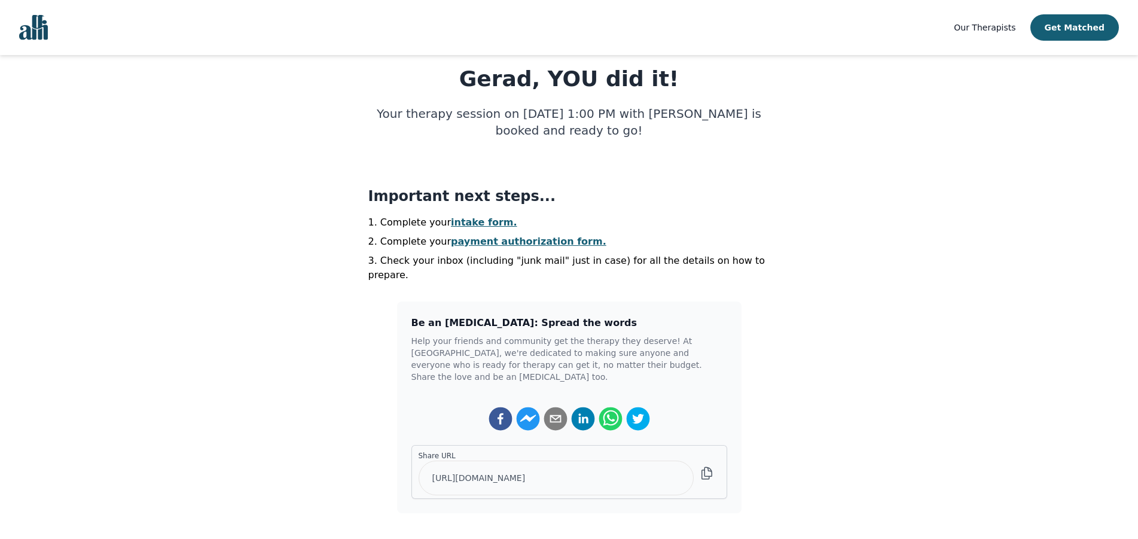
click at [477, 220] on link "intake form." at bounding box center [484, 221] width 66 height 11
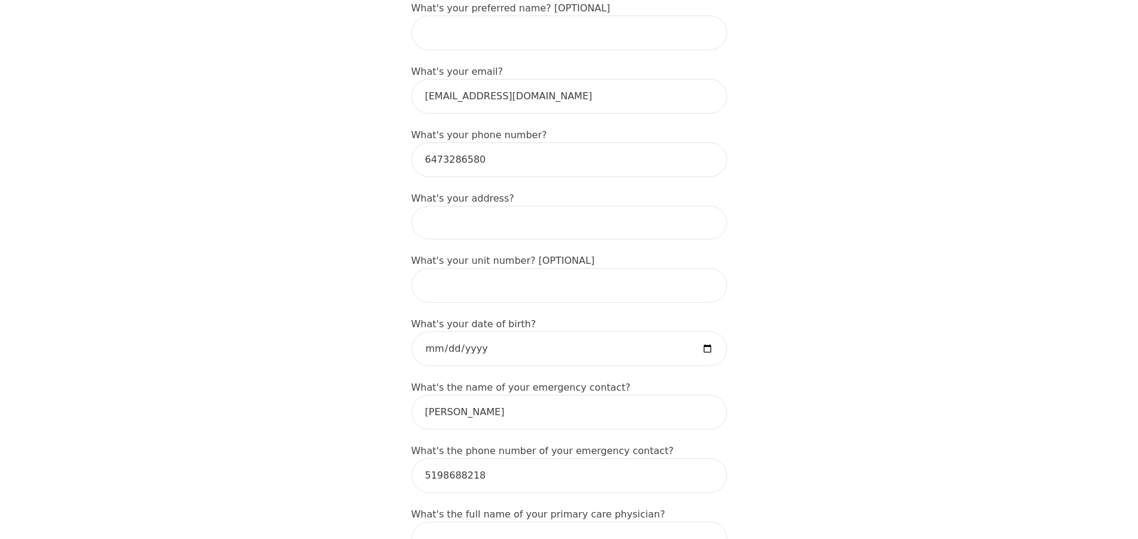
scroll to position [30, 0]
